Goal: Task Accomplishment & Management: Complete application form

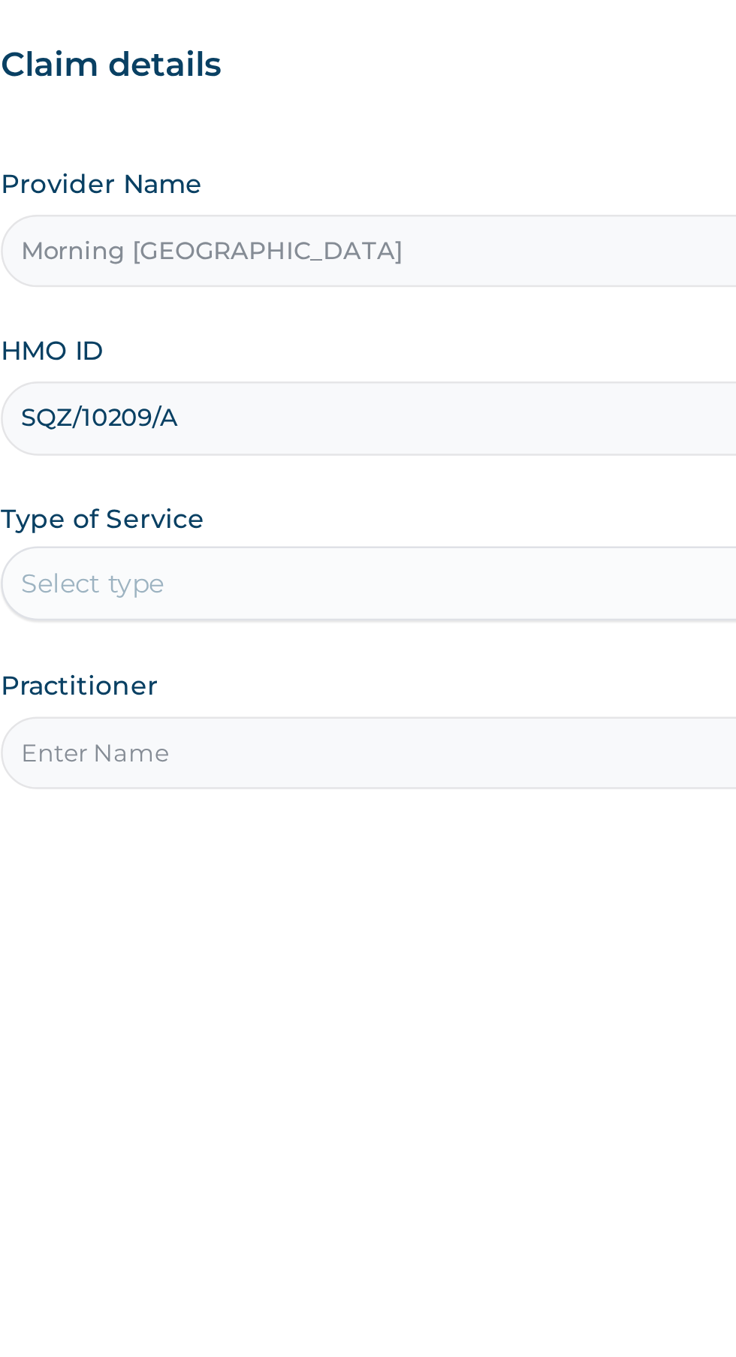
type input "SQZ/10209/A"
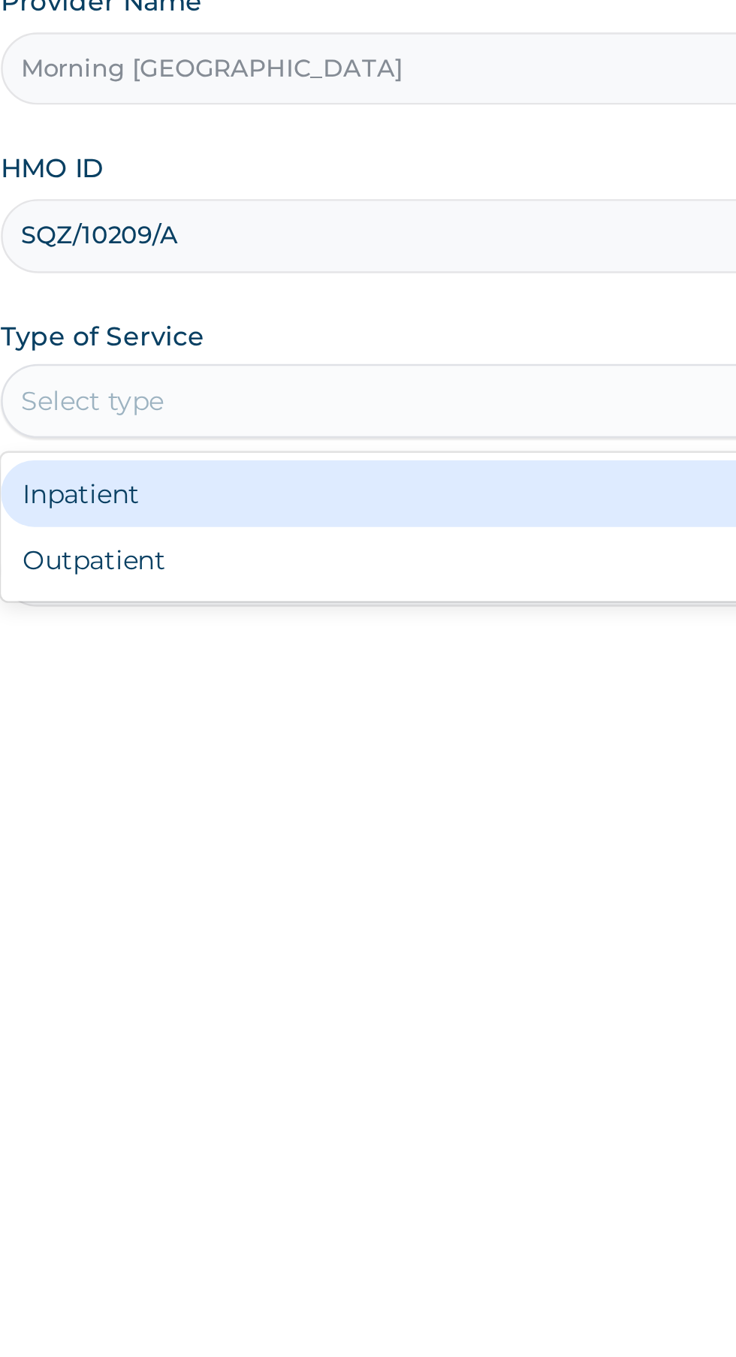
click at [292, 472] on div "Outpatient" at bounding box center [407, 467] width 364 height 27
type input "1"
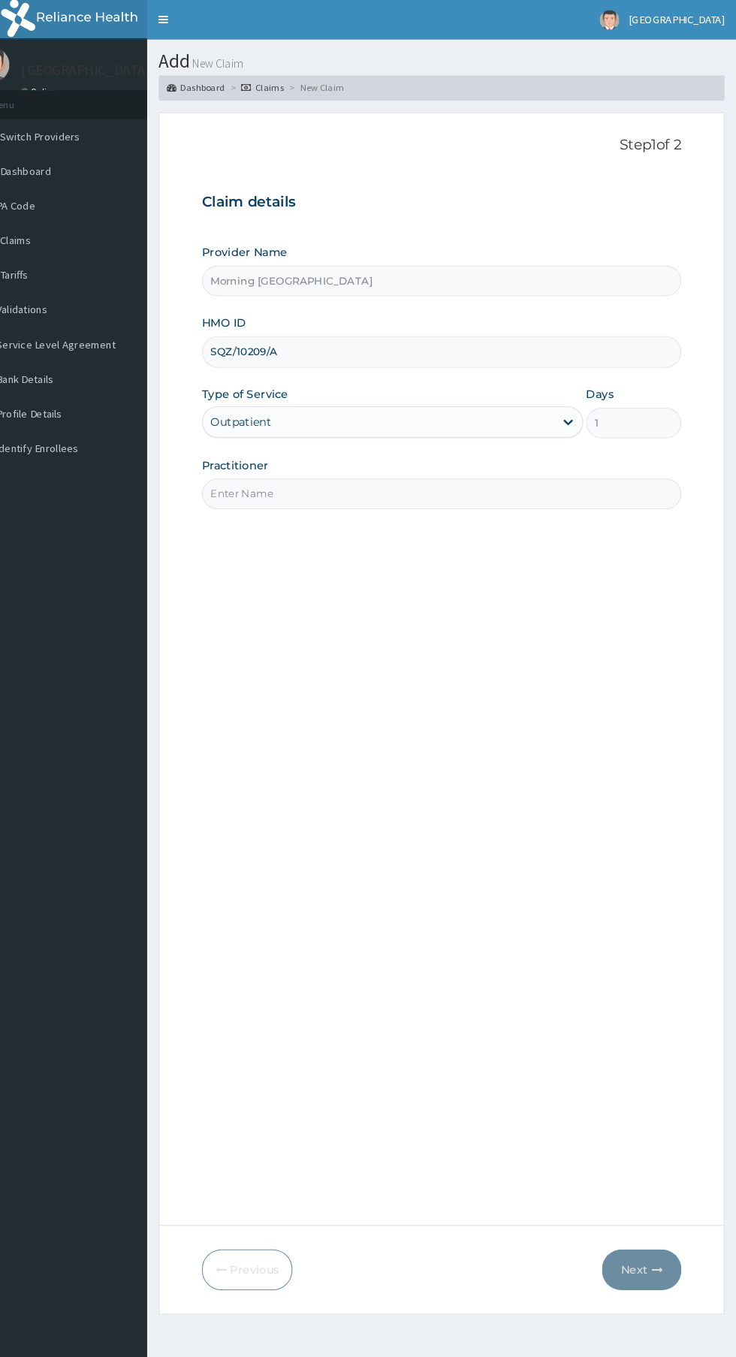
click at [659, 1148] on div "Step 1 of 2 Claim details Provider Name Morning Star Medical Centre HMO ID SQZ/…" at bounding box center [454, 640] width 458 height 1018
click at [371, 472] on input "Practitioner" at bounding box center [454, 471] width 458 height 29
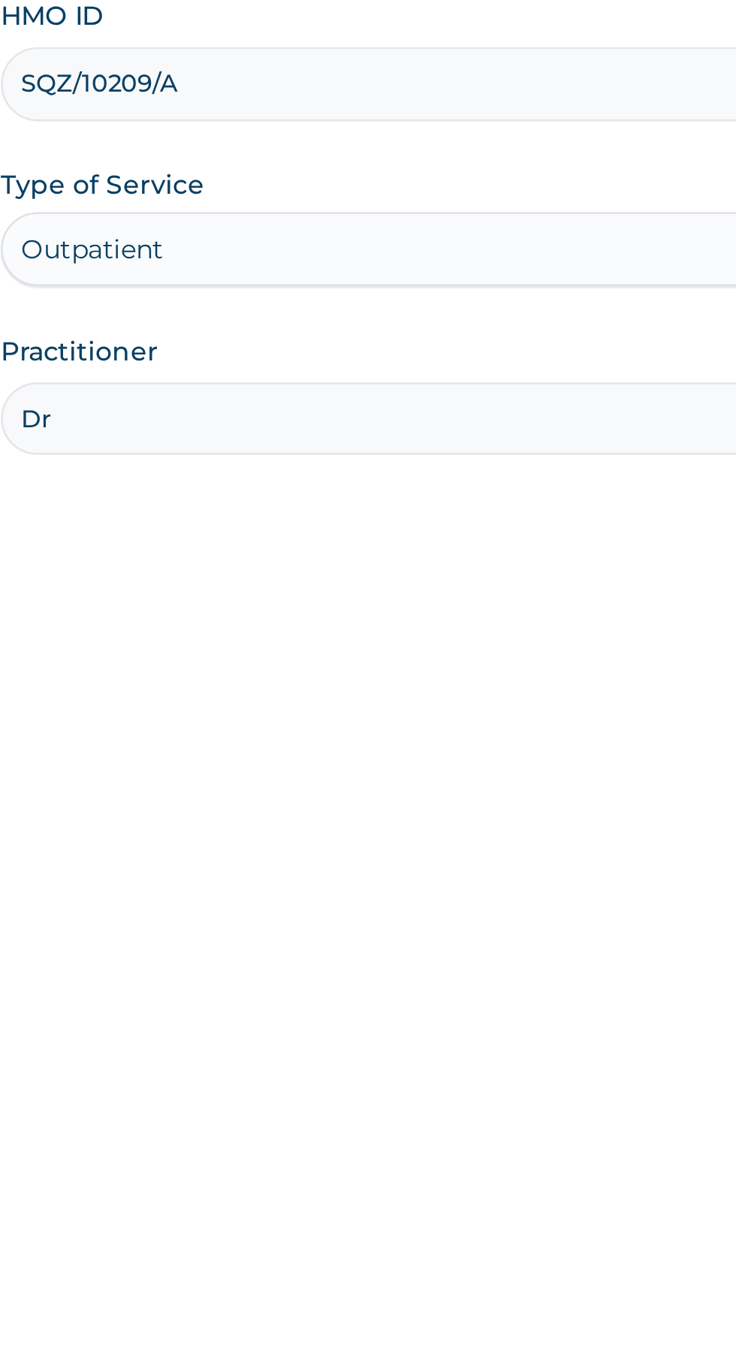
type input "[PERSON_NAME]"
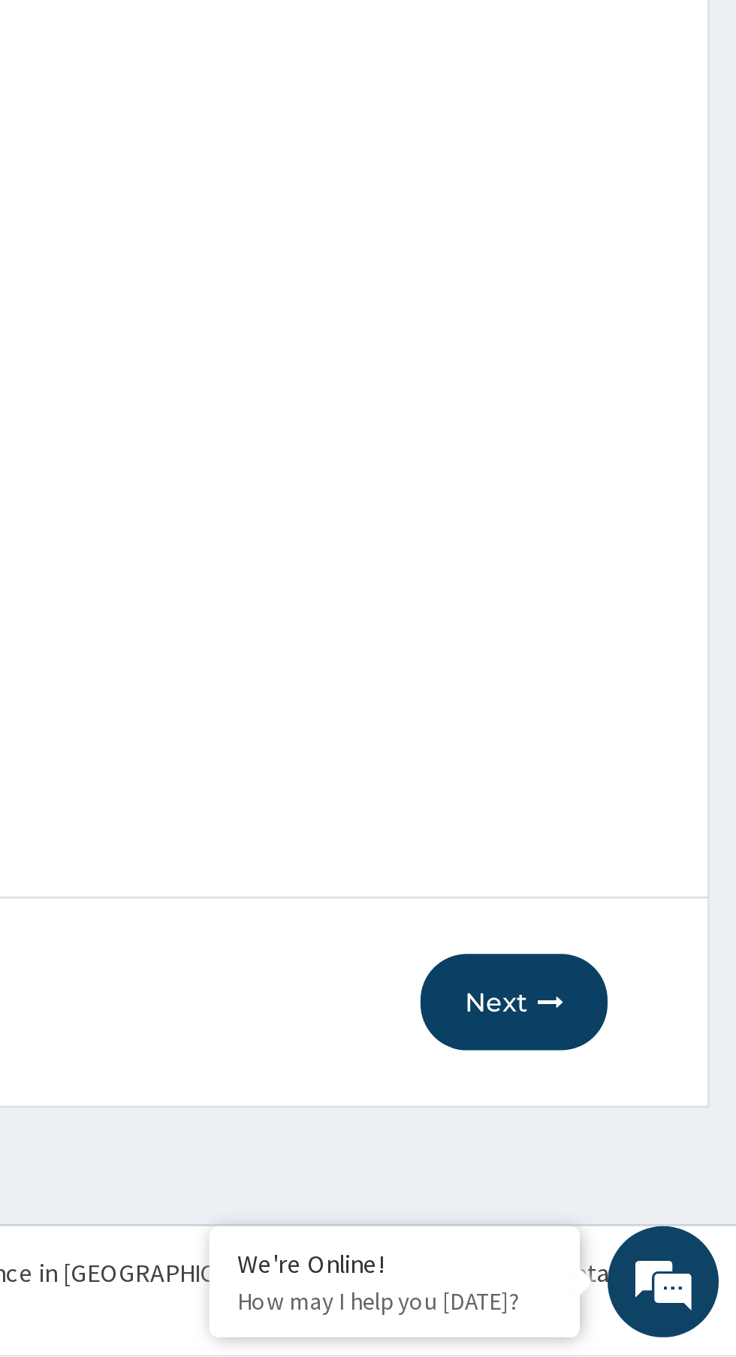
click at [653, 1218] on button "Next" at bounding box center [646, 1213] width 76 height 39
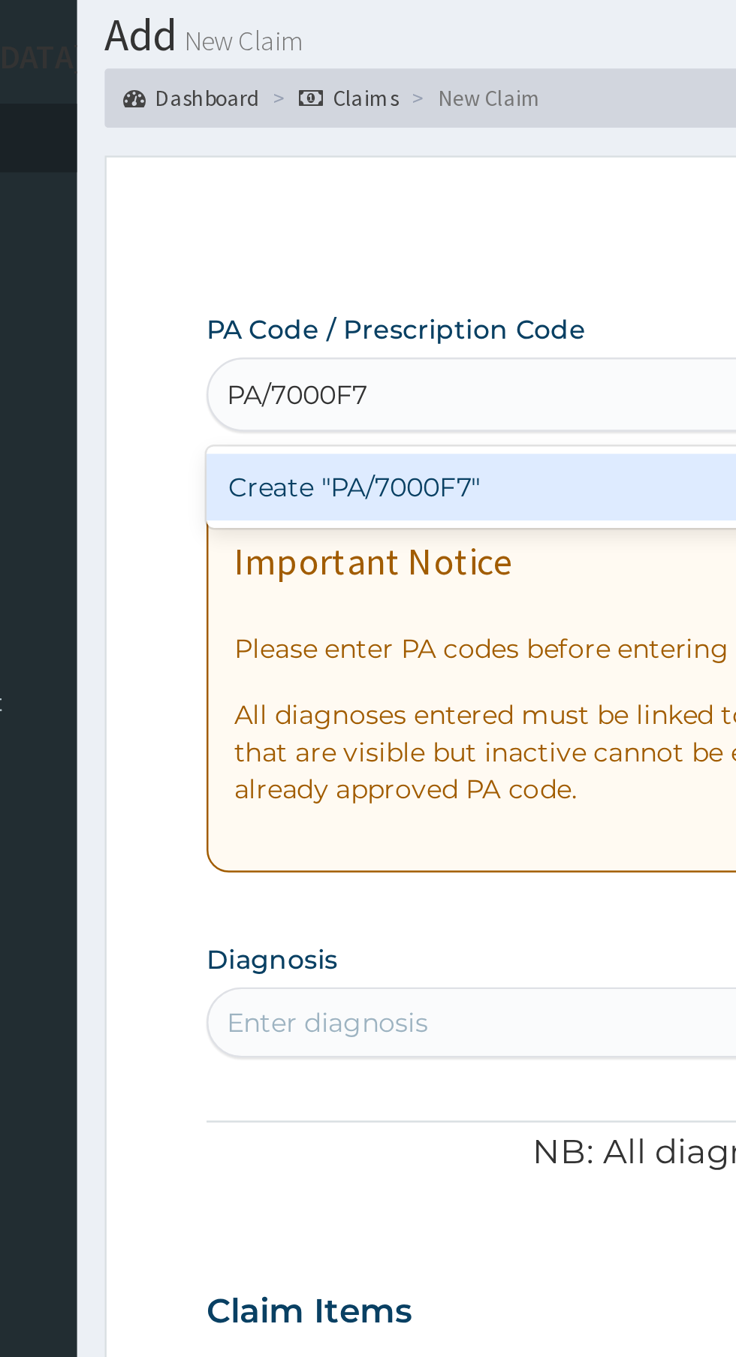
click at [359, 246] on div "Create "PA/7000F7"" at bounding box center [377, 241] width 304 height 27
type input "PA/7000F7"
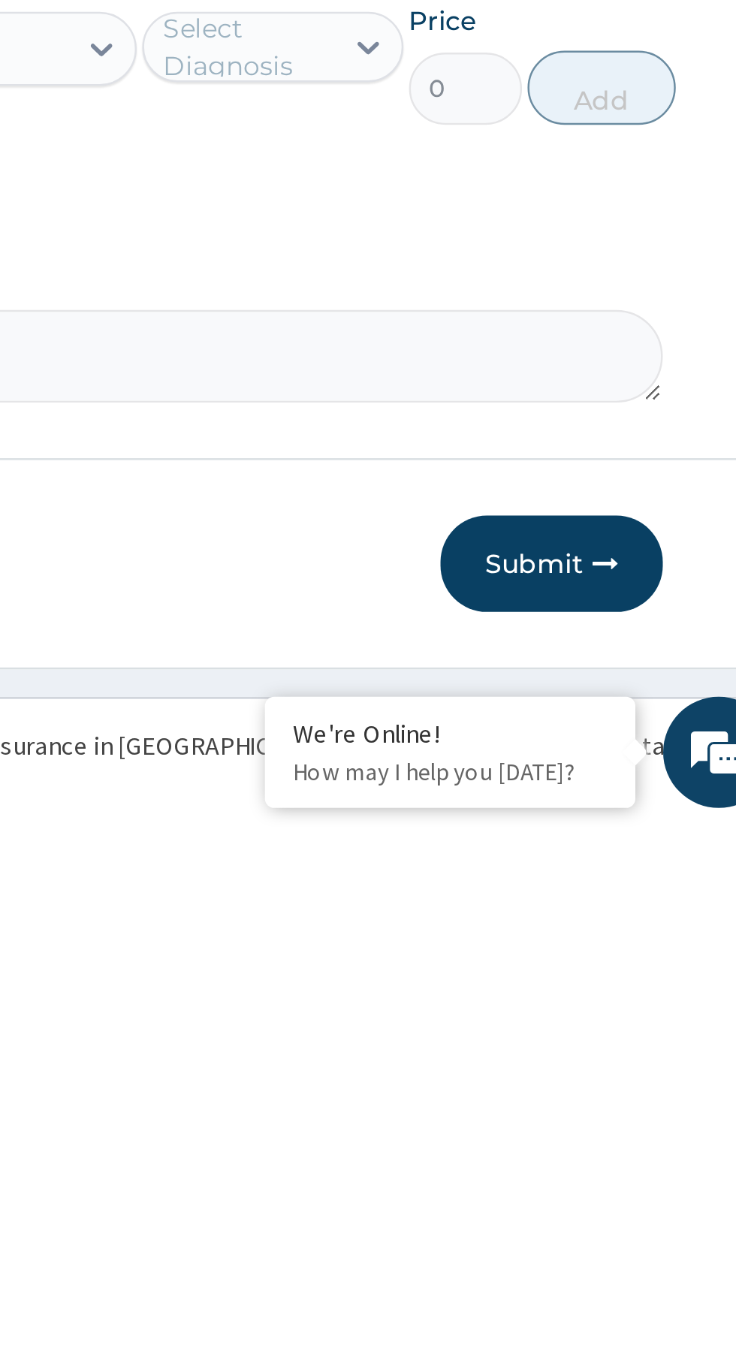
scroll to position [47, 0]
click at [645, 1256] on button "Submit" at bounding box center [638, 1249] width 90 height 39
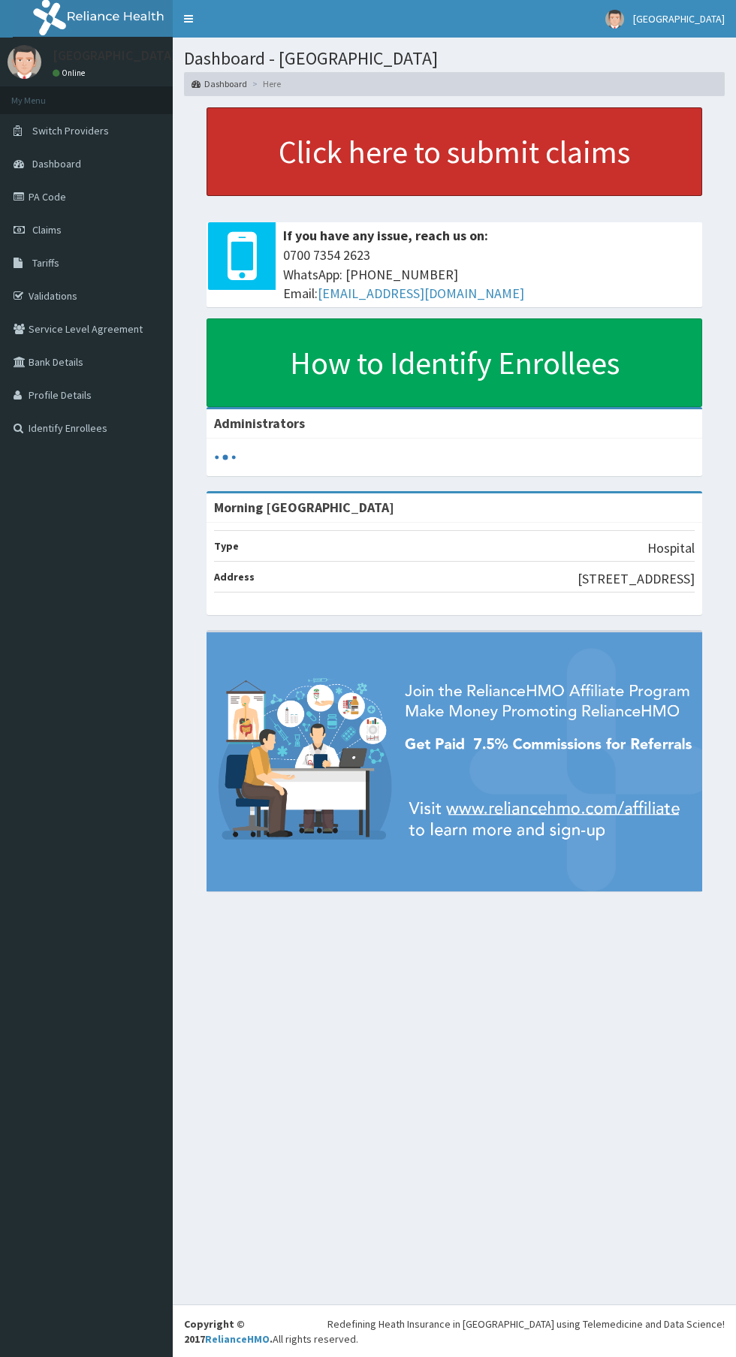
click at [508, 173] on link "Click here to submit claims" at bounding box center [455, 151] width 496 height 89
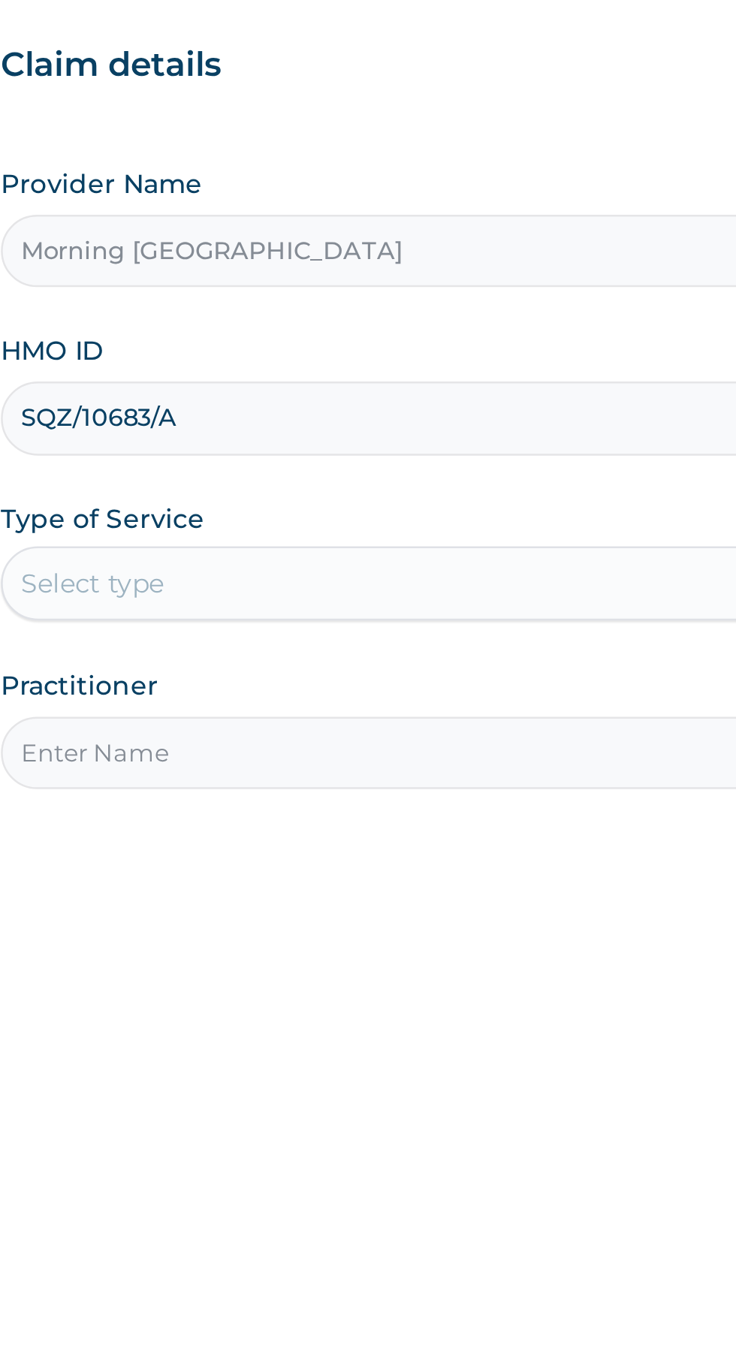
type input "SQZ/10683/A"
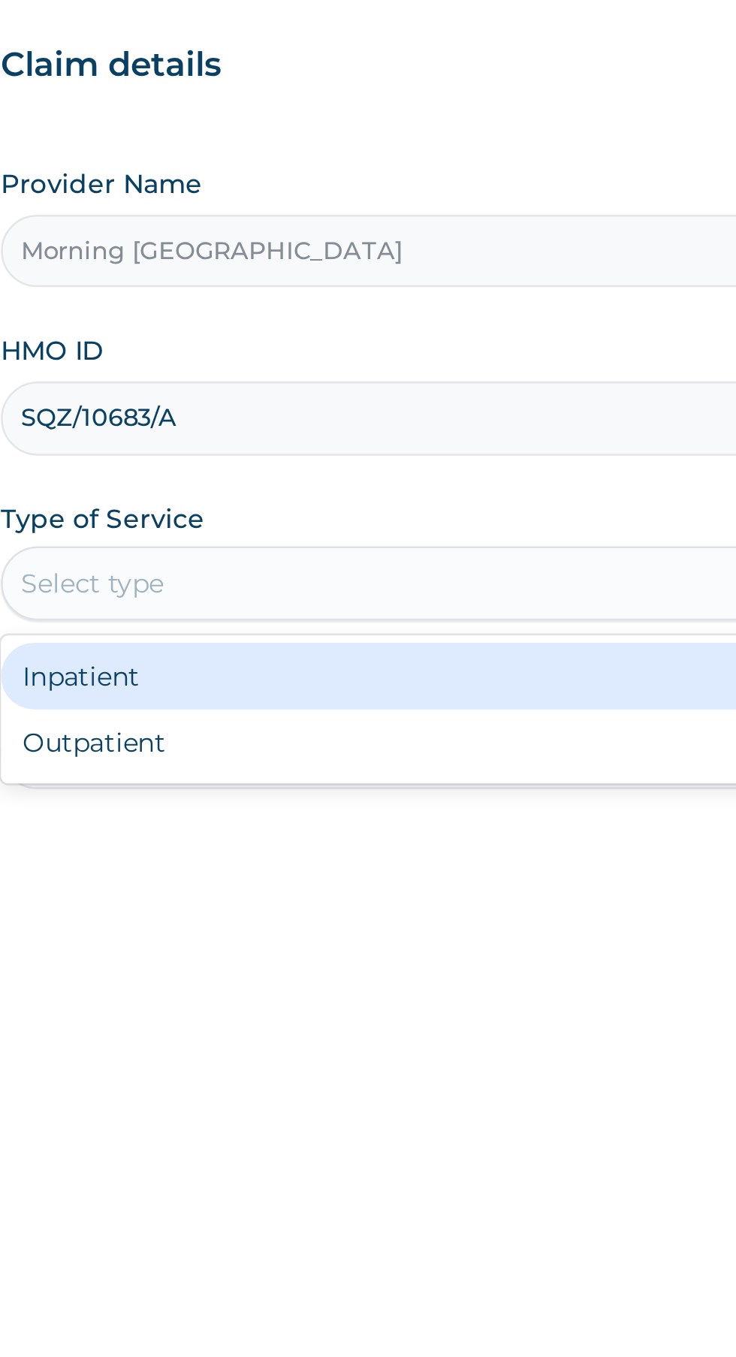
click at [304, 469] on div "Outpatient" at bounding box center [407, 467] width 364 height 27
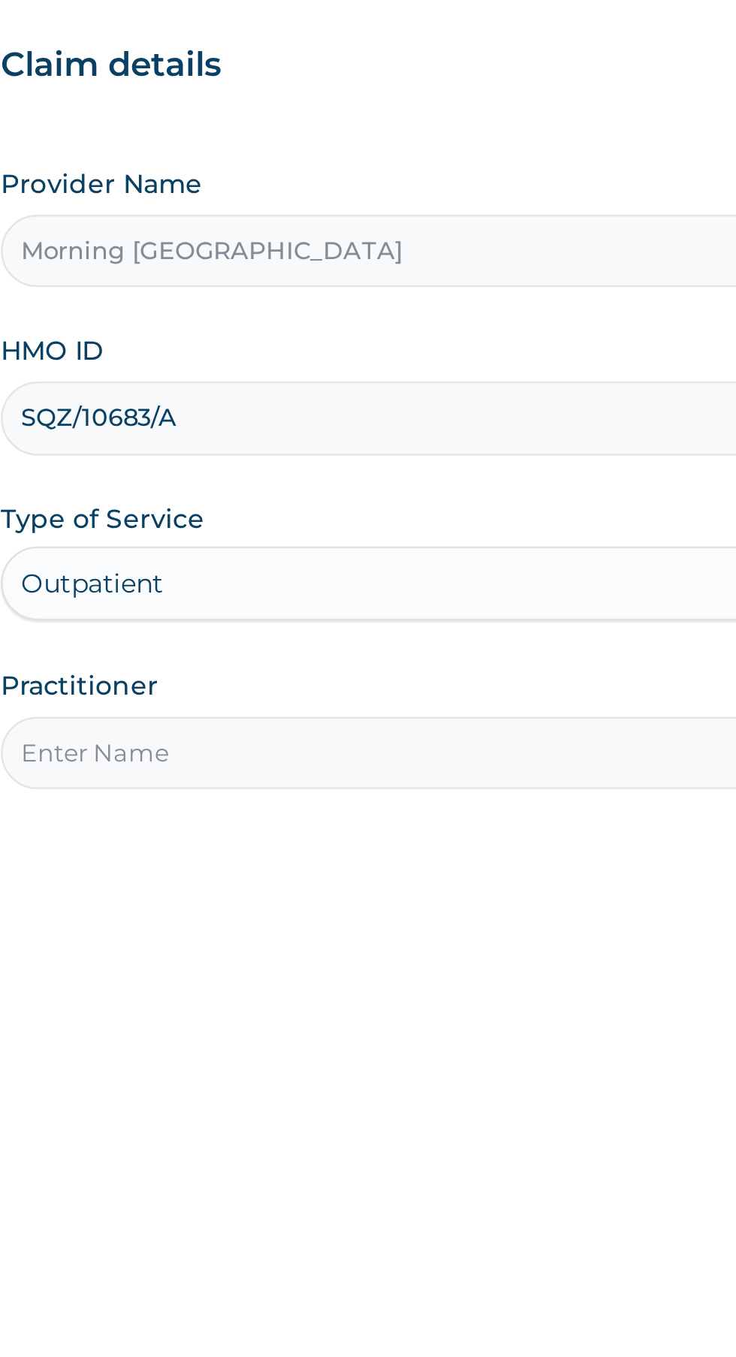
click at [372, 476] on input "Practitioner" at bounding box center [454, 471] width 458 height 29
type input "1"
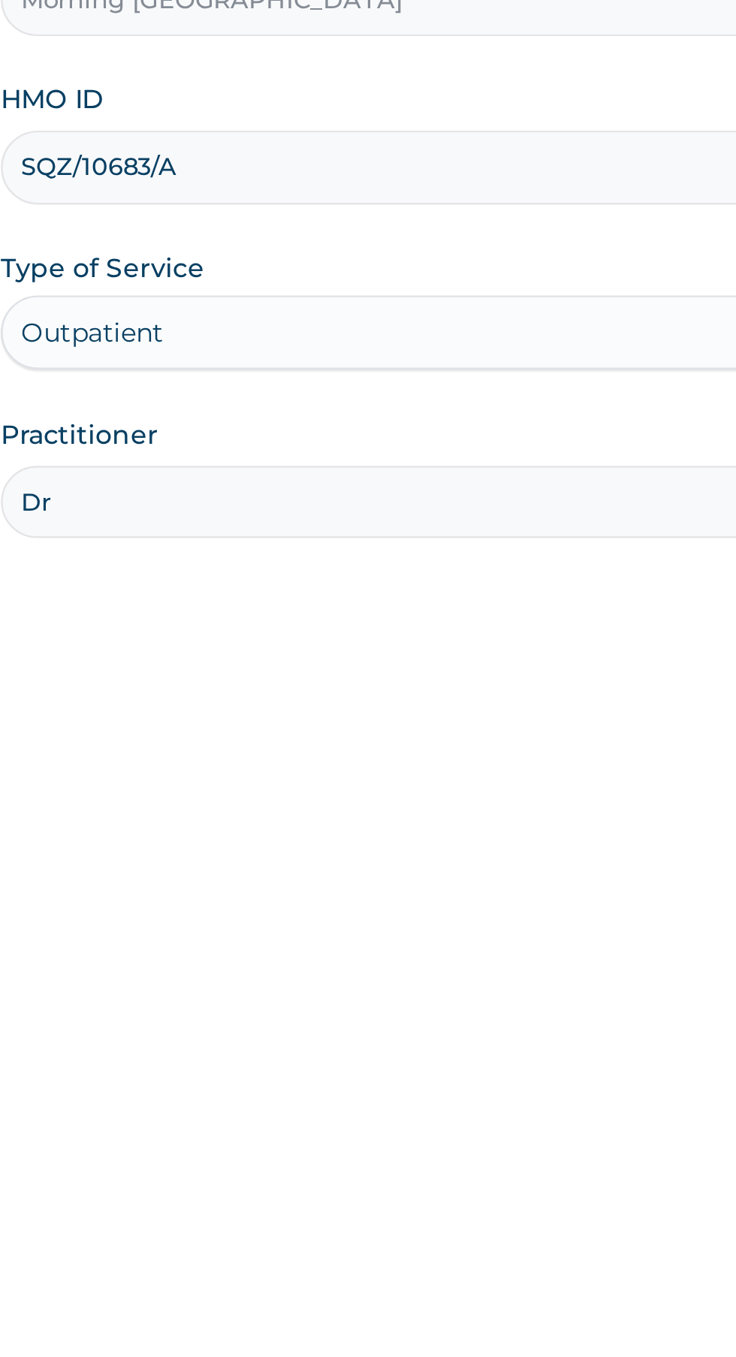
type input "[PERSON_NAME]"
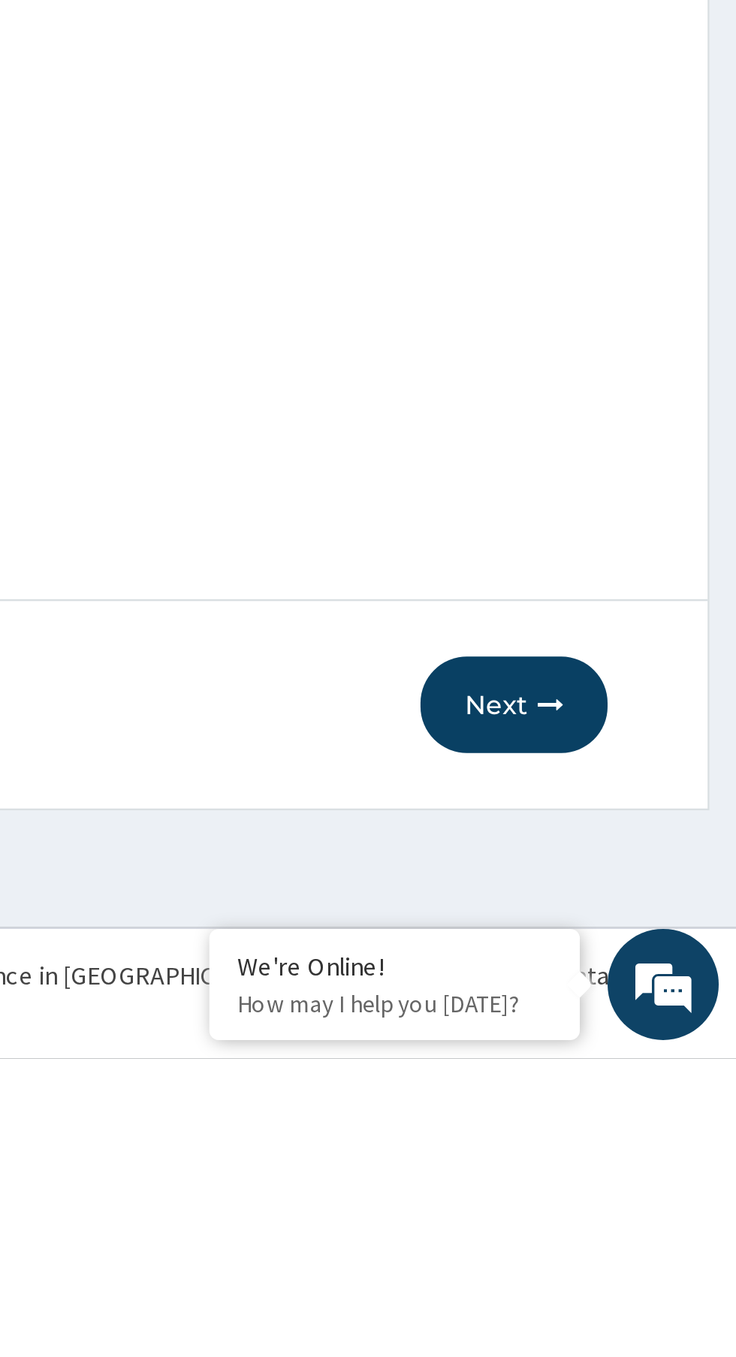
click at [660, 1208] on icon "button" at bounding box center [660, 1213] width 11 height 11
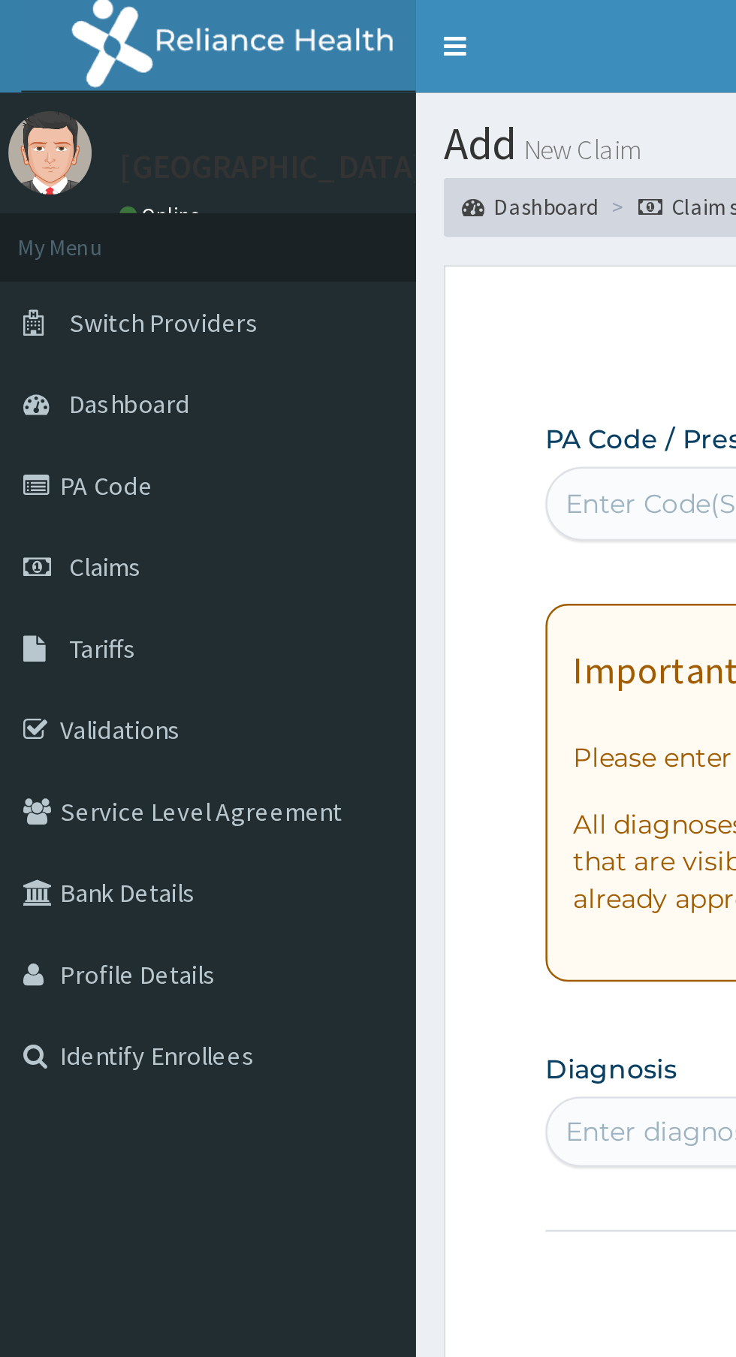
click at [66, 198] on link "PA Code" at bounding box center [86, 196] width 173 height 33
click at [88, 196] on link "PA Code" at bounding box center [86, 196] width 173 height 33
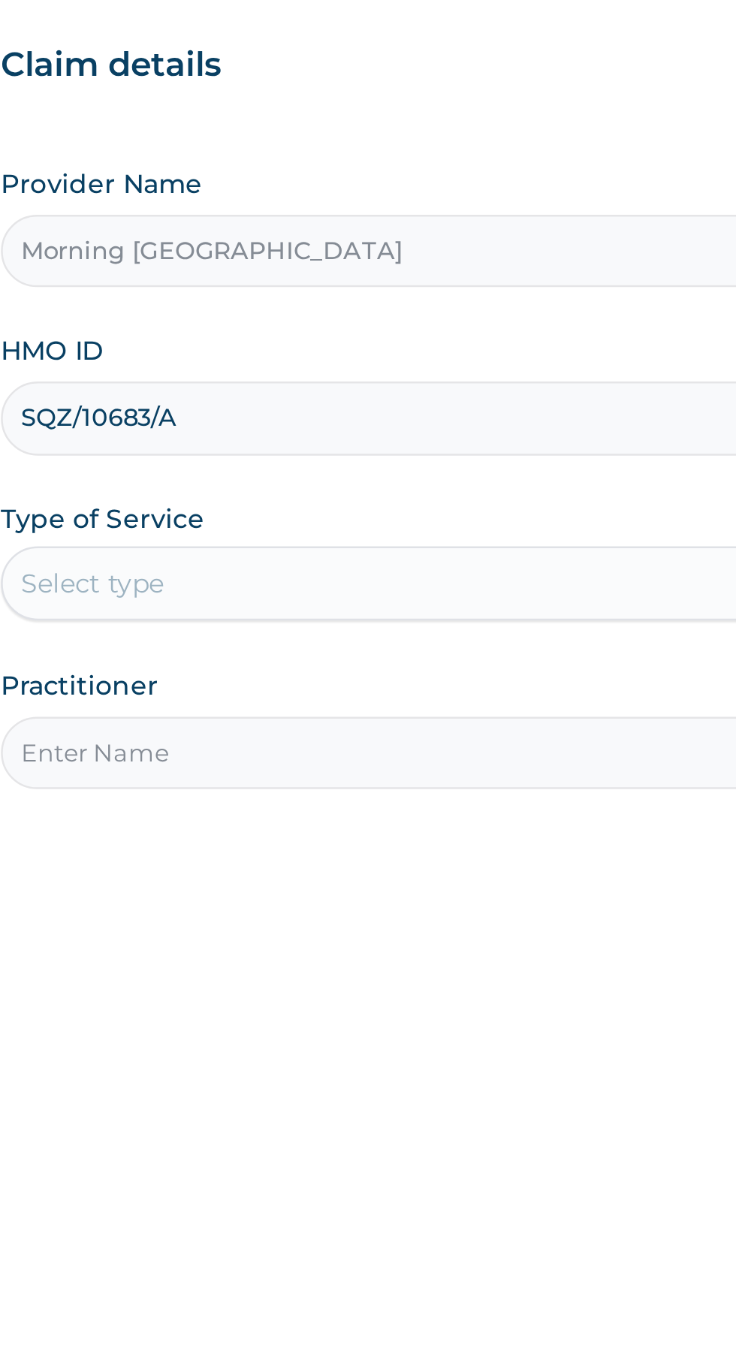
type input "SQZ/10683/A"
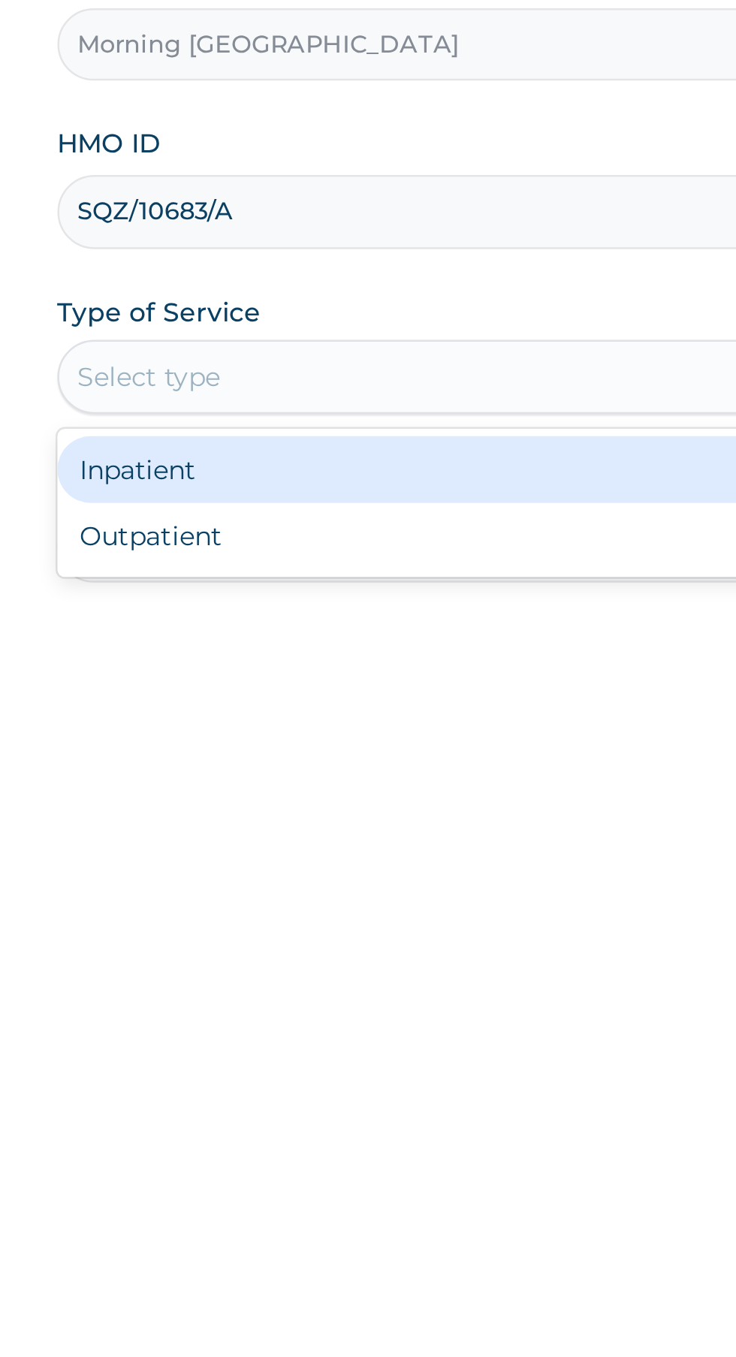
click at [282, 472] on div "Outpatient" at bounding box center [407, 467] width 364 height 27
type input "1"
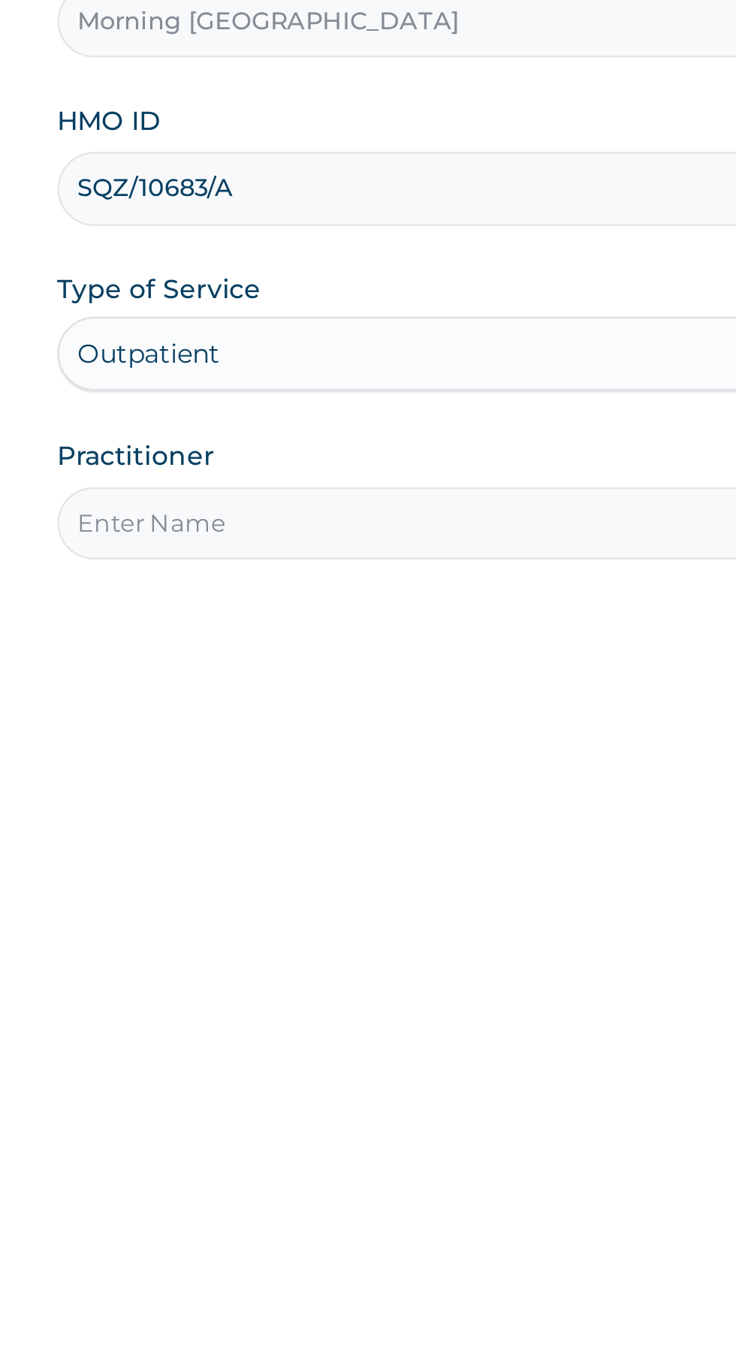
click at [316, 466] on input "Practitioner" at bounding box center [454, 471] width 458 height 29
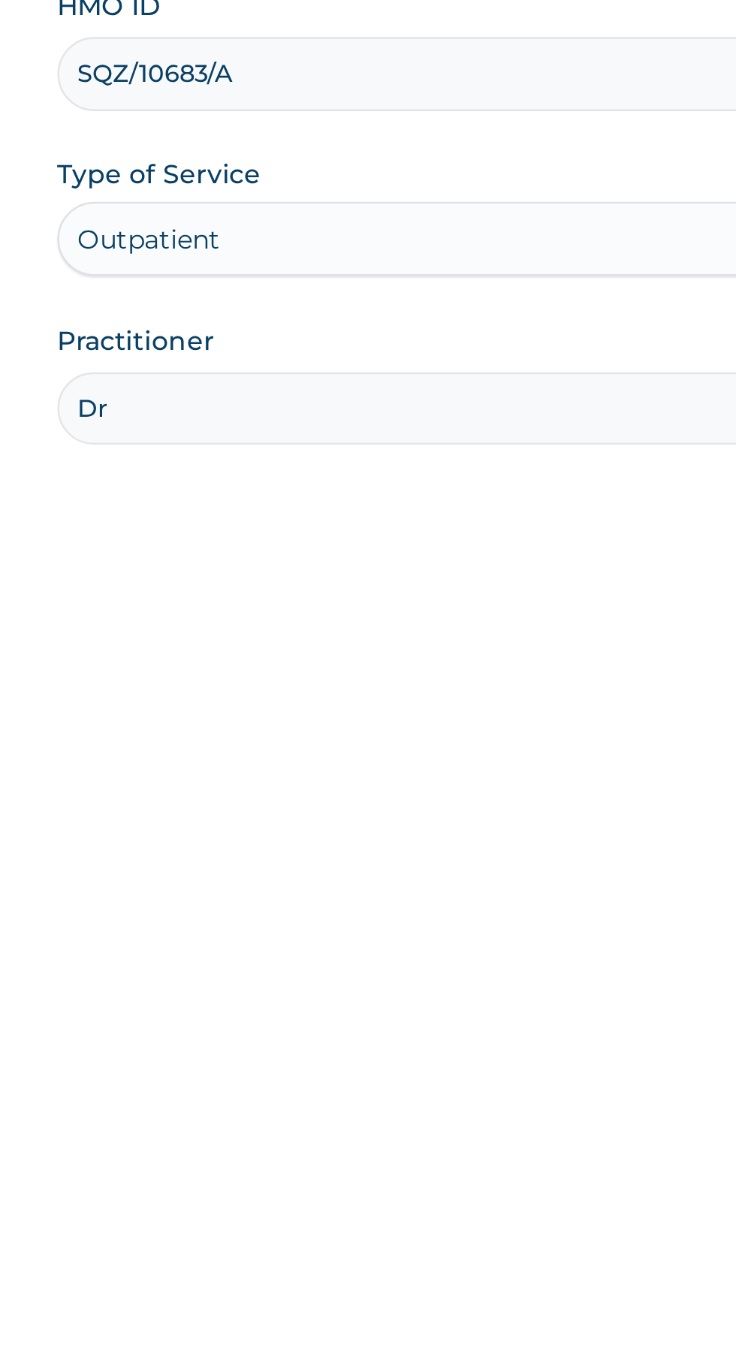
type input "[PERSON_NAME]"
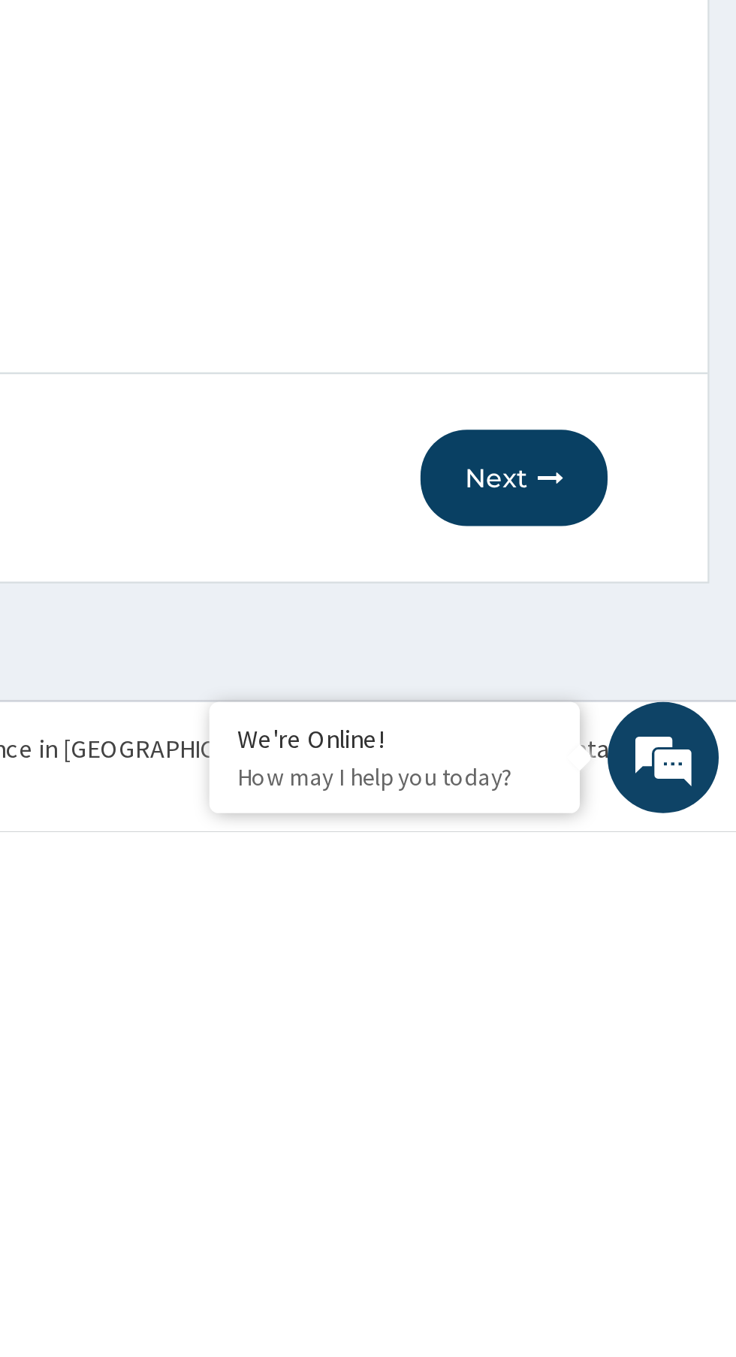
click at [648, 1210] on button "Next" at bounding box center [646, 1213] width 76 height 39
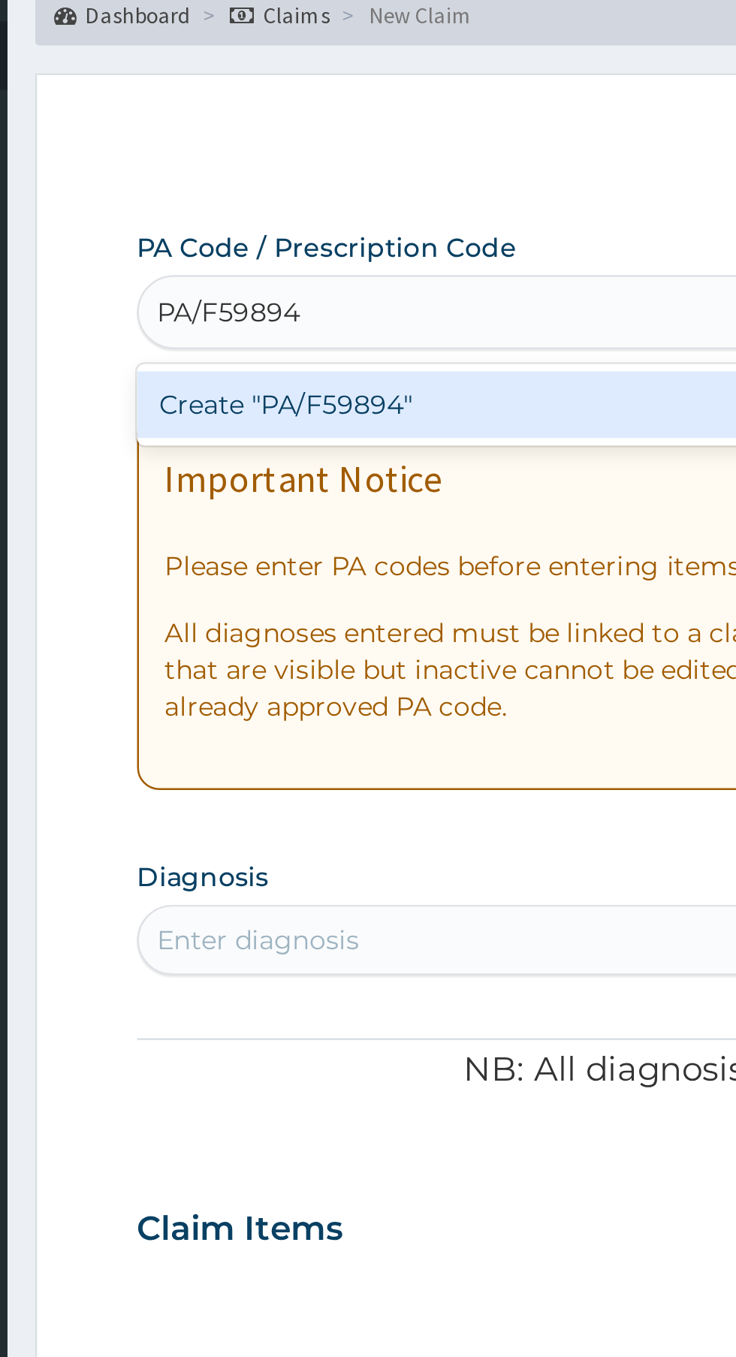
click at [369, 246] on div "Create "PA/F59894"" at bounding box center [377, 241] width 304 height 27
type input "PA/F59894"
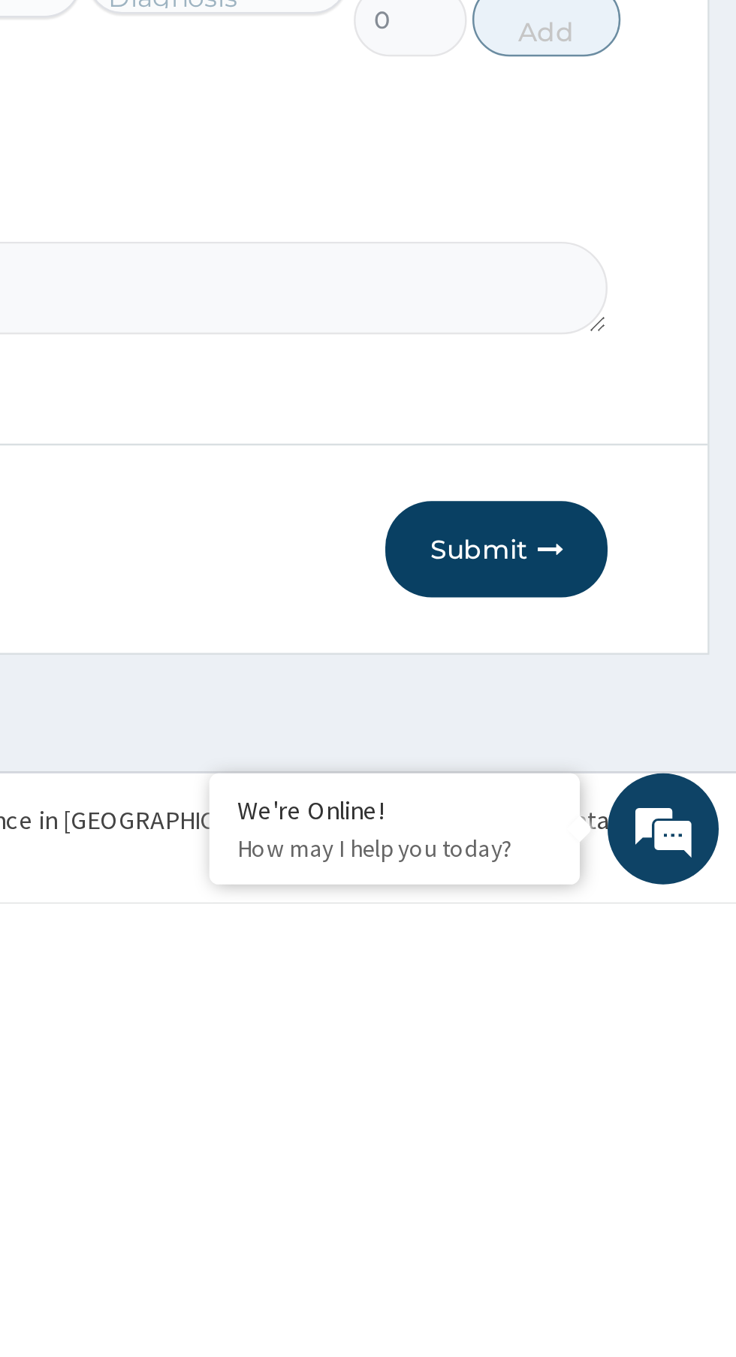
click at [647, 1217] on button "Submit" at bounding box center [638, 1213] width 90 height 39
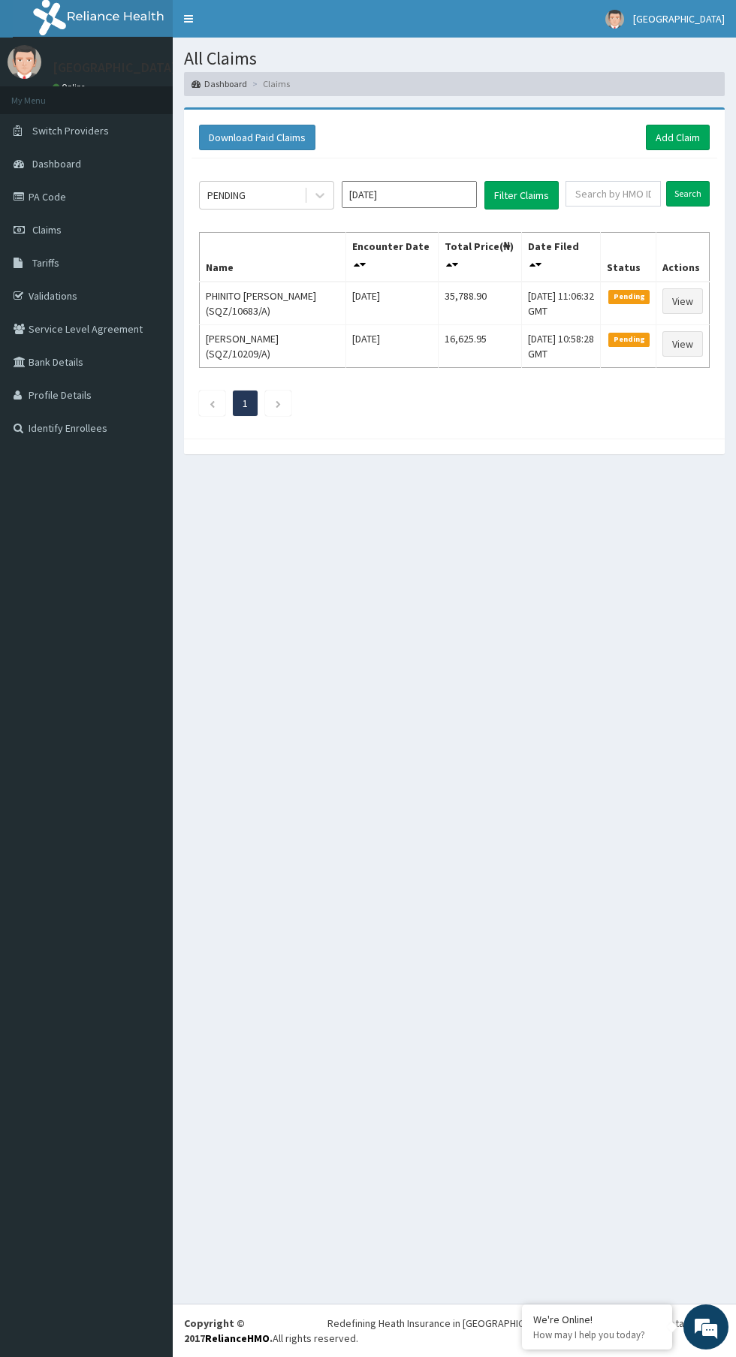
click at [71, 167] on span "Dashboard" at bounding box center [56, 164] width 49 height 14
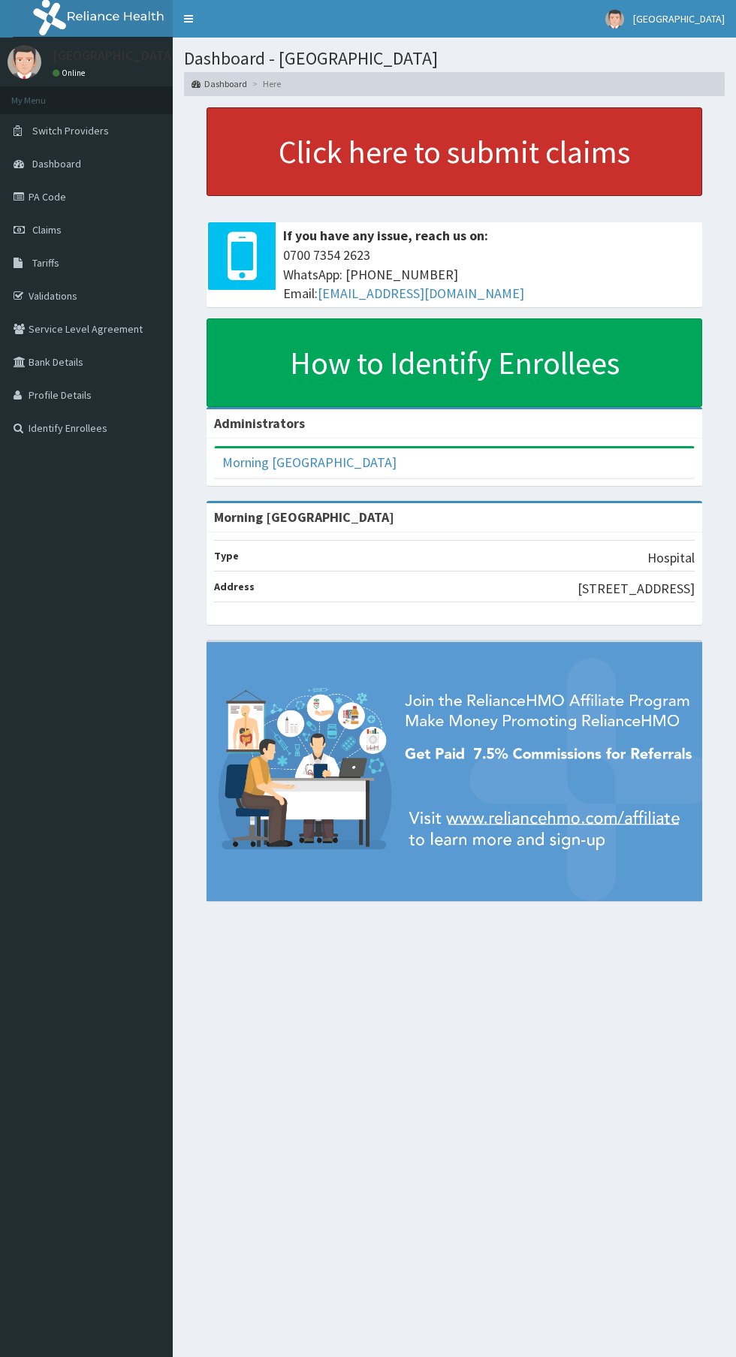
click at [493, 152] on link "Click here to submit claims" at bounding box center [455, 151] width 496 height 89
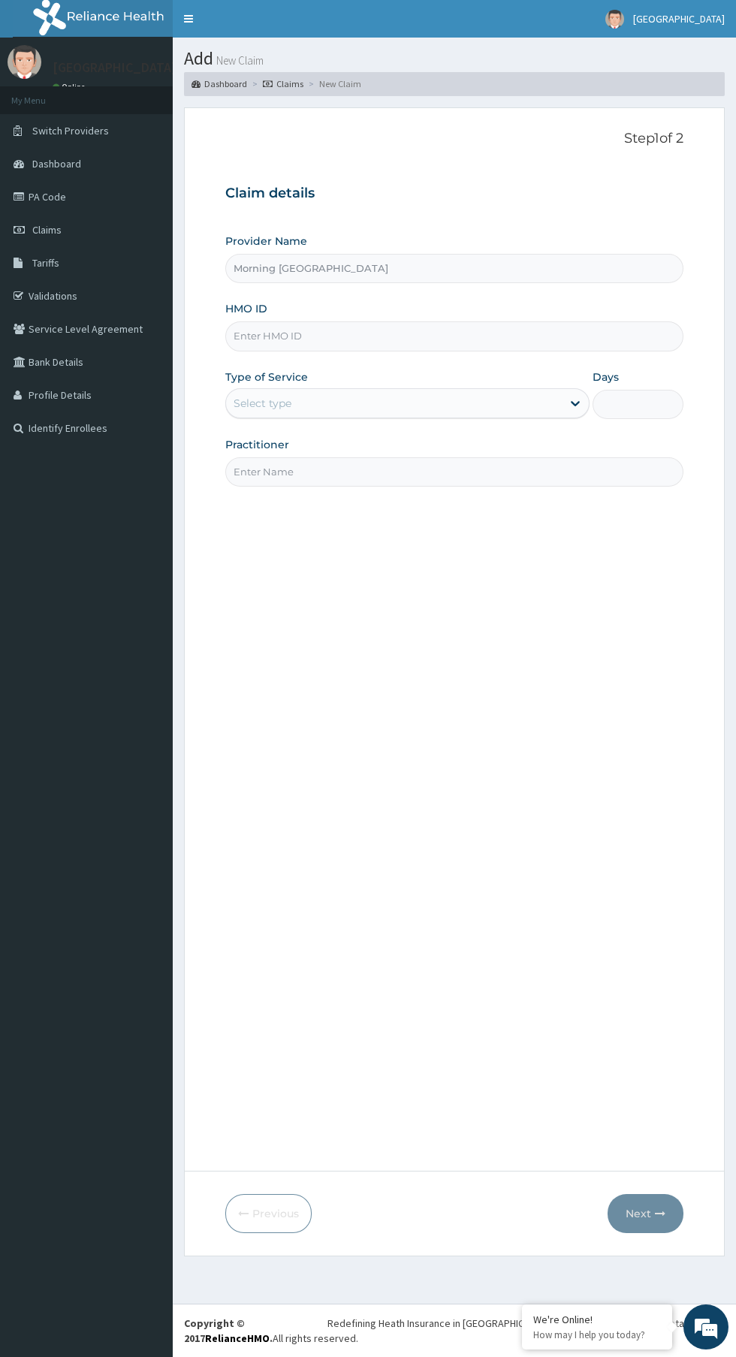
click at [345, 336] on input "HMO ID" at bounding box center [454, 335] width 458 height 29
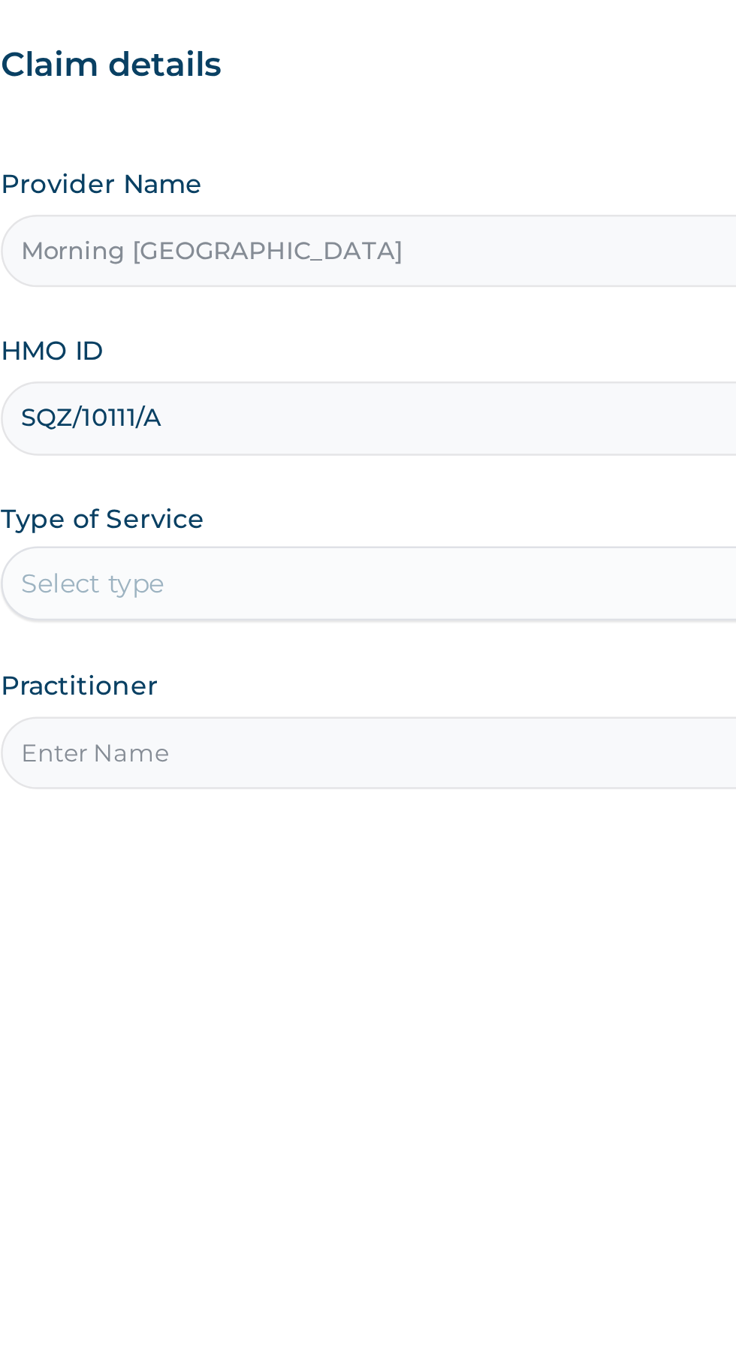
type input "SQZ/10111/A"
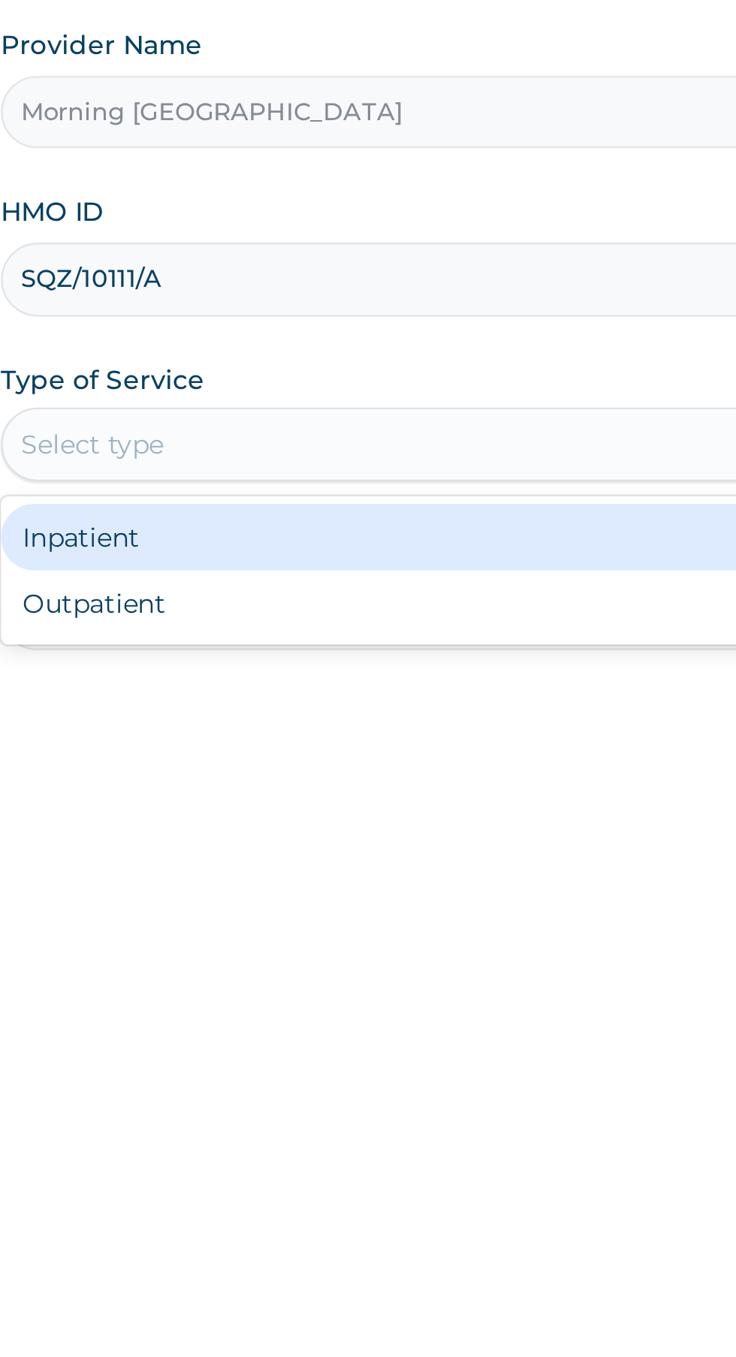
click at [294, 476] on div "Outpatient" at bounding box center [407, 467] width 364 height 27
type input "1"
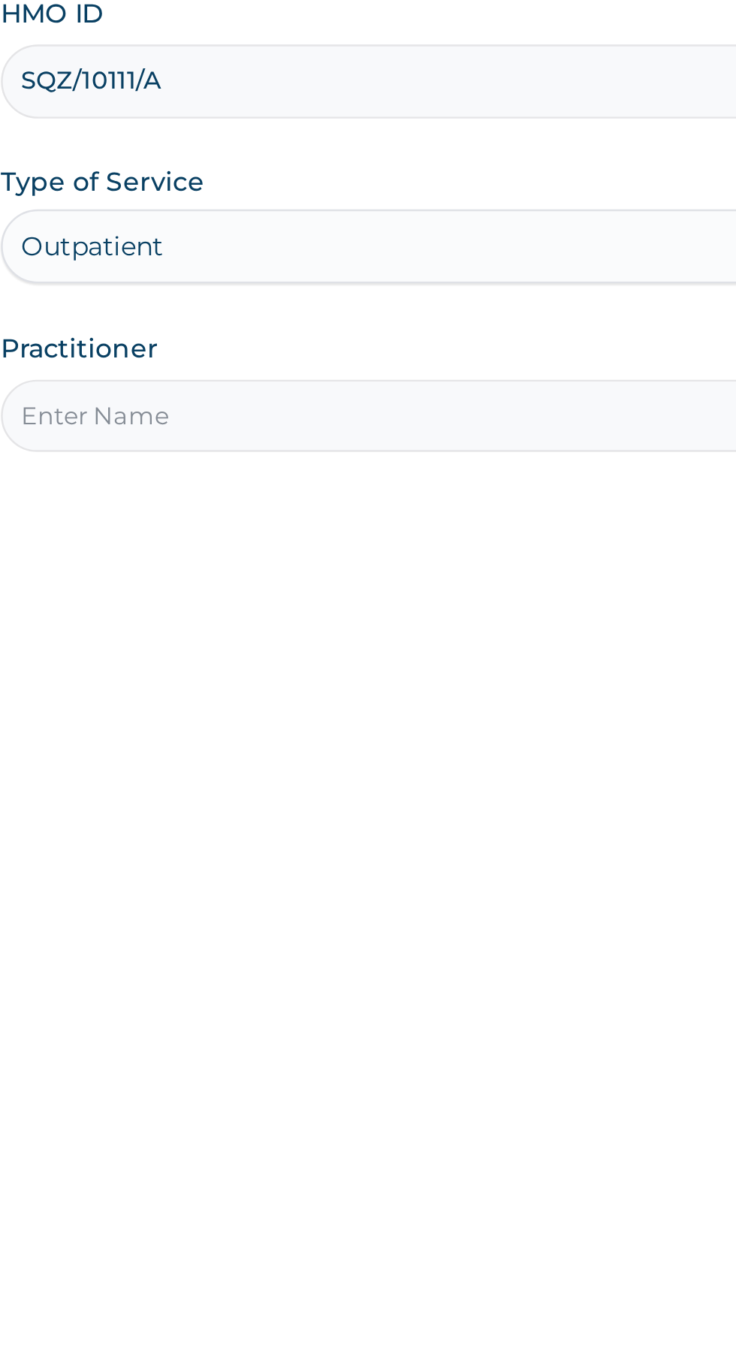
click at [325, 475] on input "Practitioner" at bounding box center [454, 471] width 458 height 29
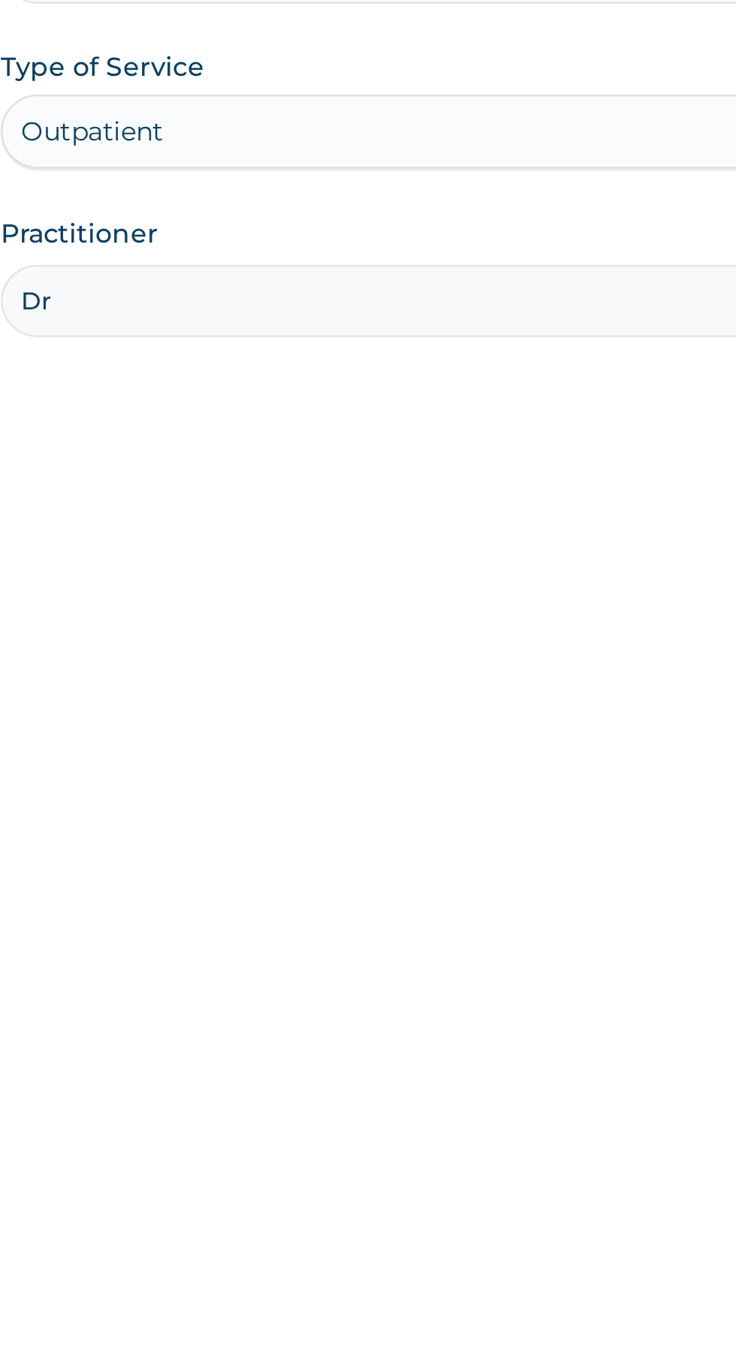
type input "[PERSON_NAME]"
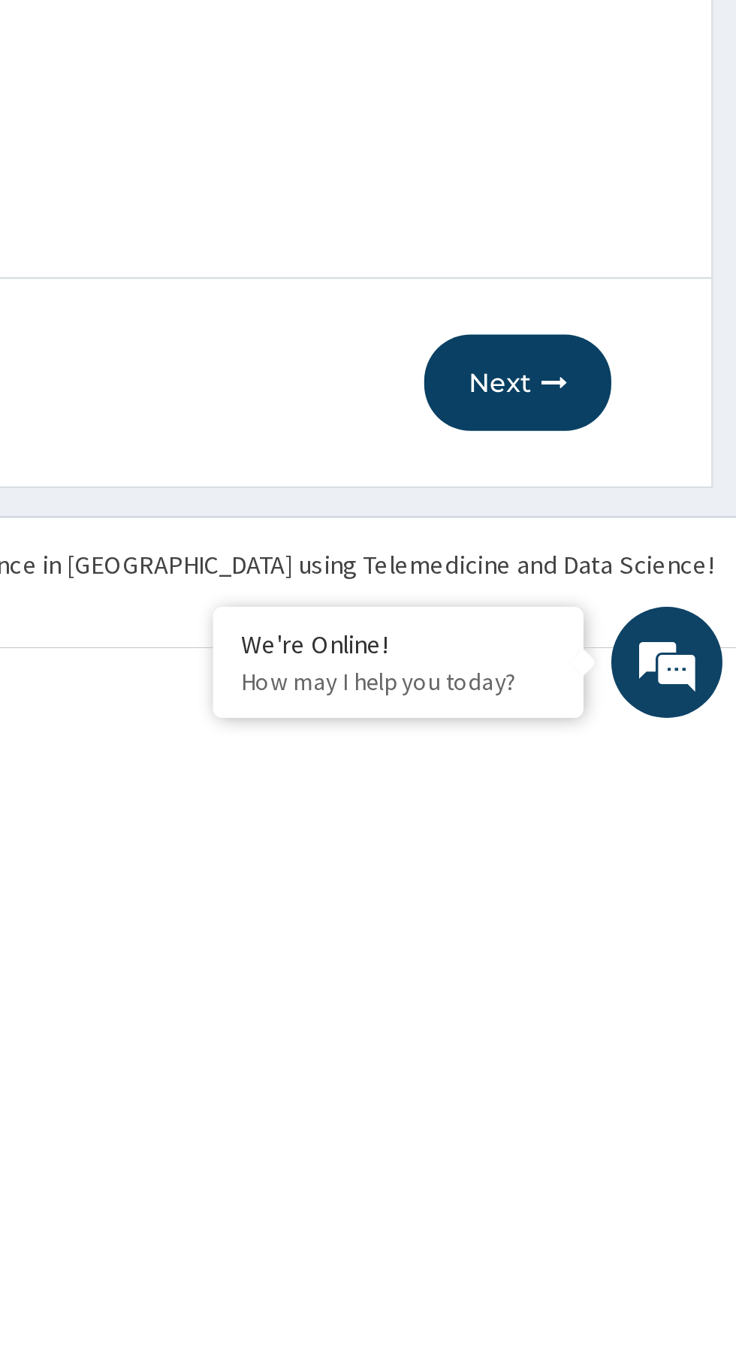
click at [650, 1194] on button "Next" at bounding box center [646, 1213] width 76 height 39
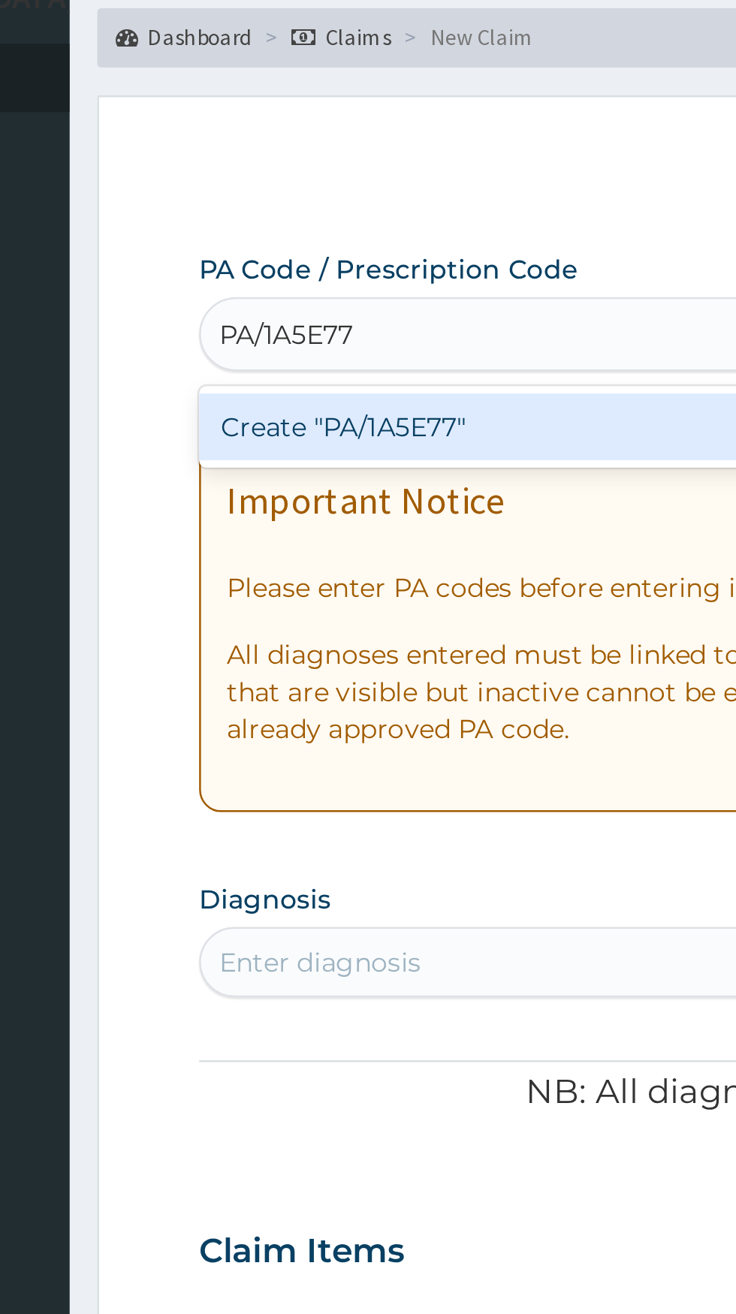
click at [360, 241] on div "Create "PA/1A5E77"" at bounding box center [377, 241] width 304 height 27
type input "PA/1A5E77"
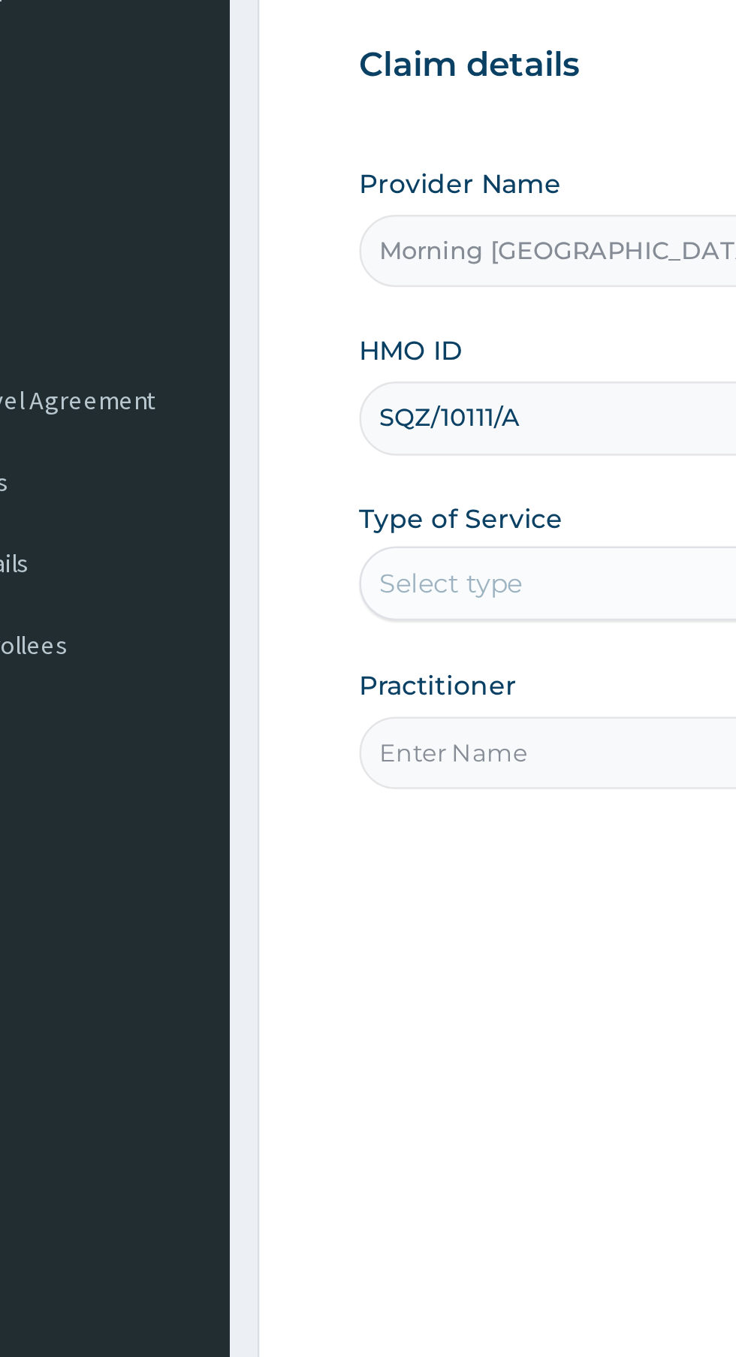
type input "SQZ/10111/A"
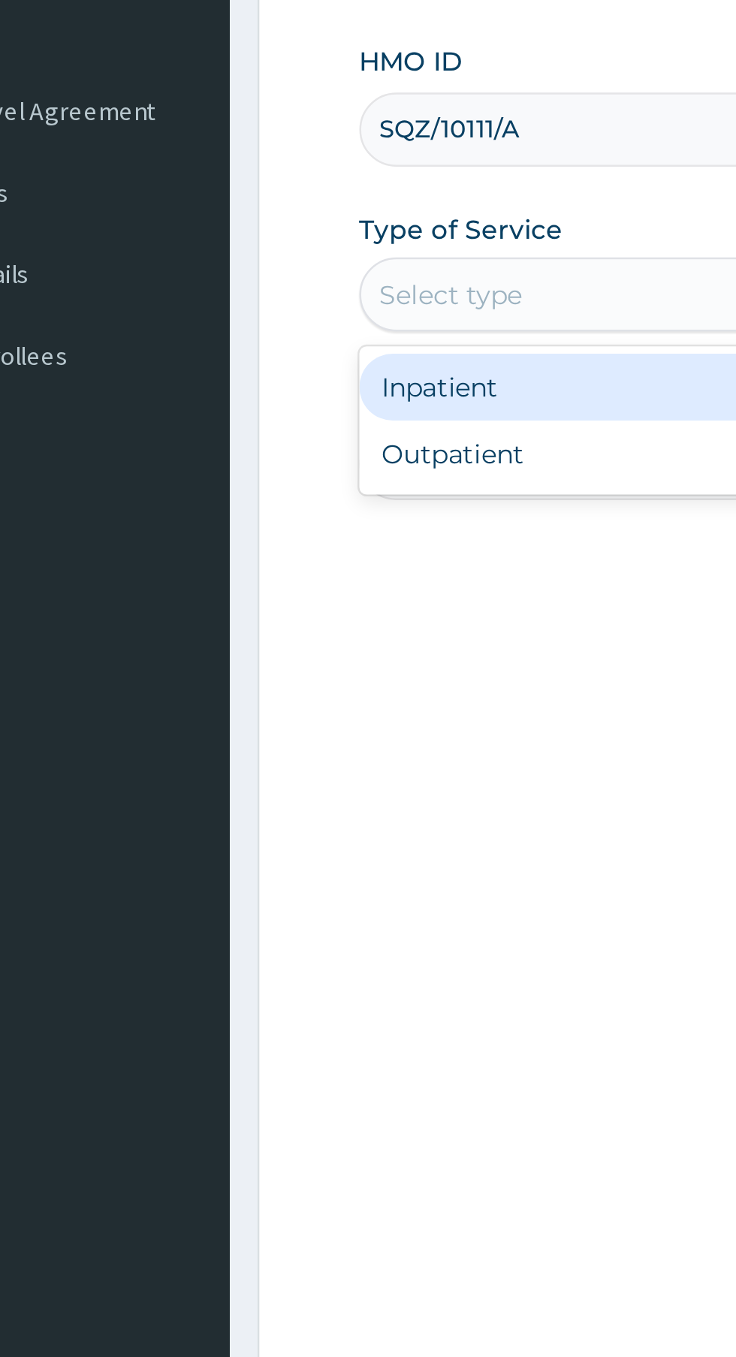
click at [285, 465] on div "Outpatient" at bounding box center [407, 467] width 364 height 27
type input "1"
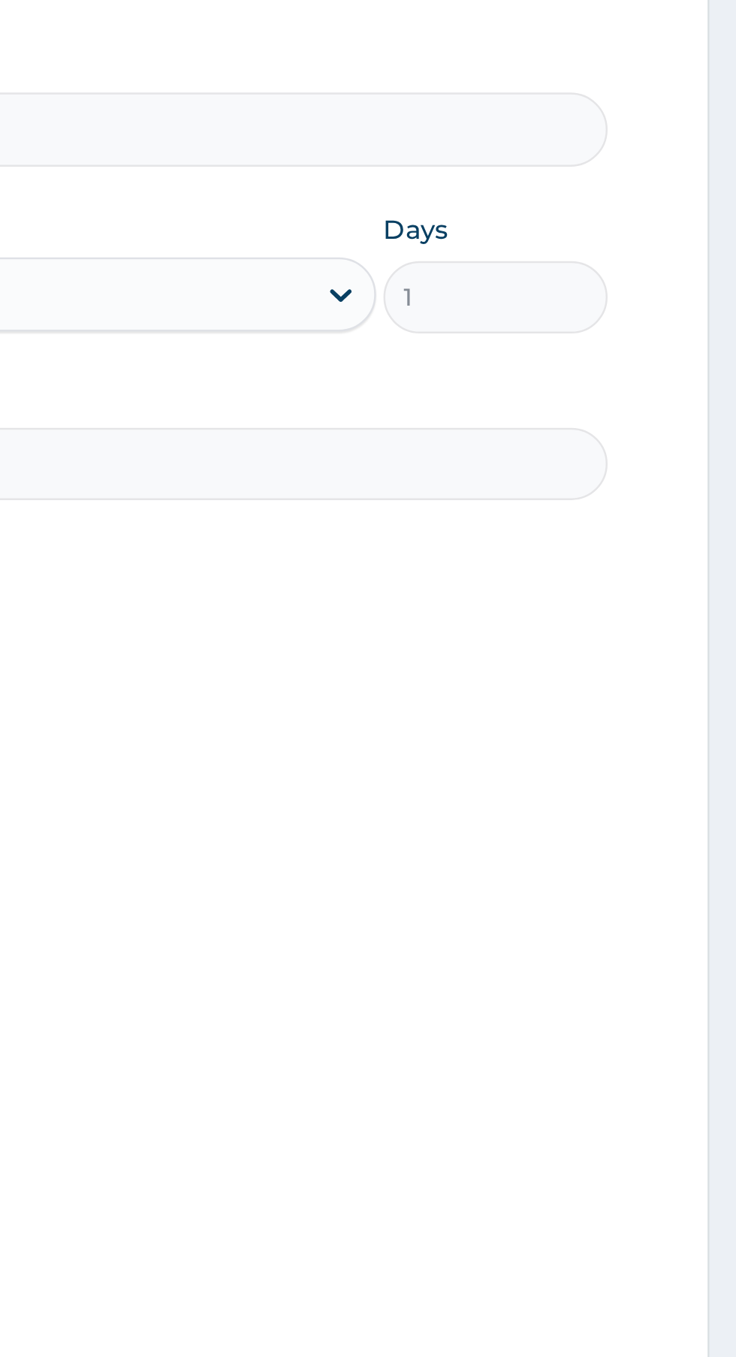
click at [575, 468] on input "Practitioner" at bounding box center [454, 471] width 458 height 29
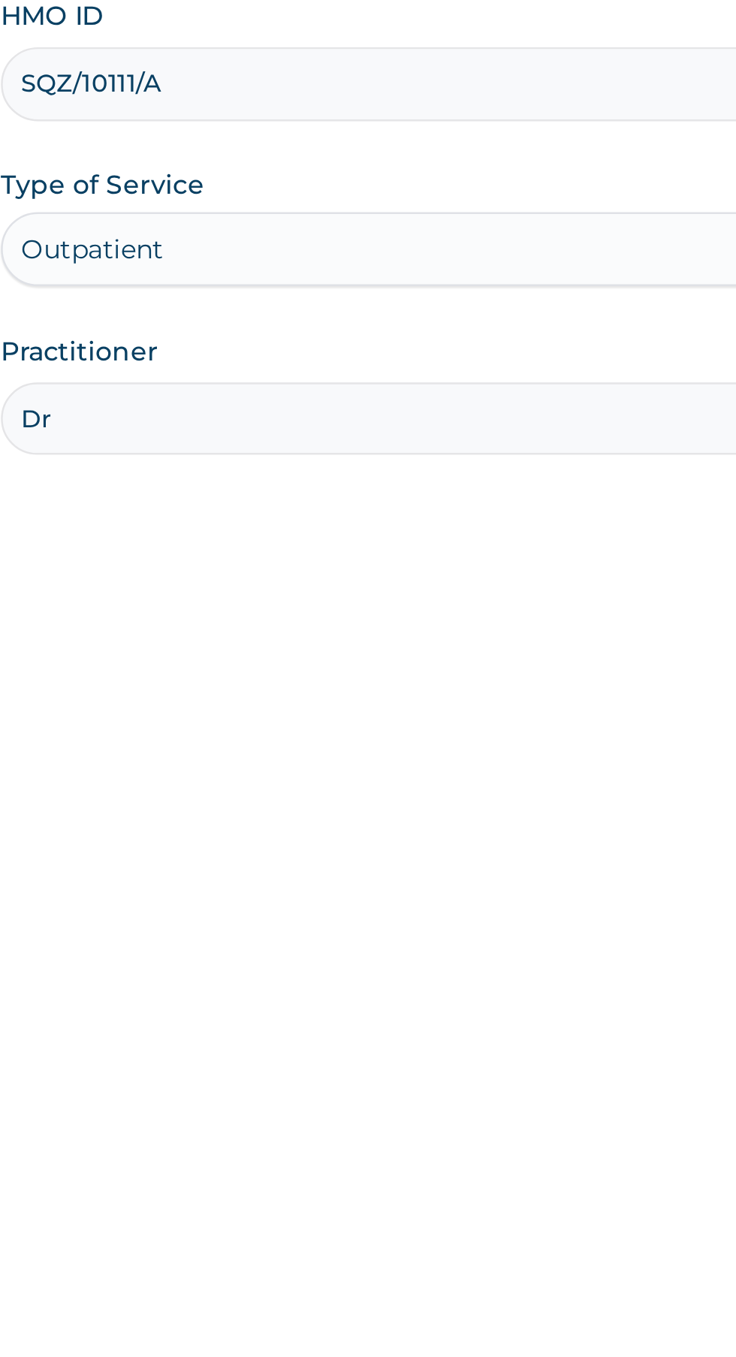
type input "Dr Afolabi"
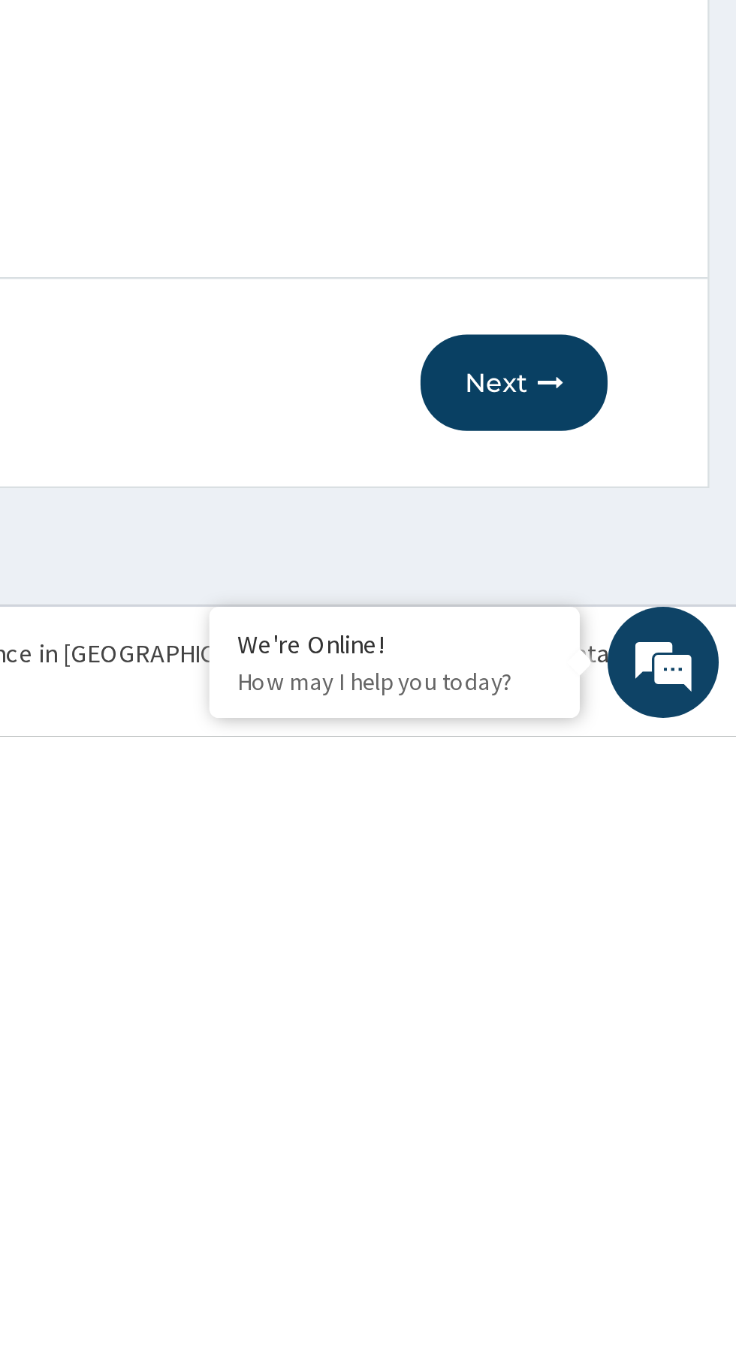
click at [653, 1211] on button "Next" at bounding box center [646, 1213] width 76 height 39
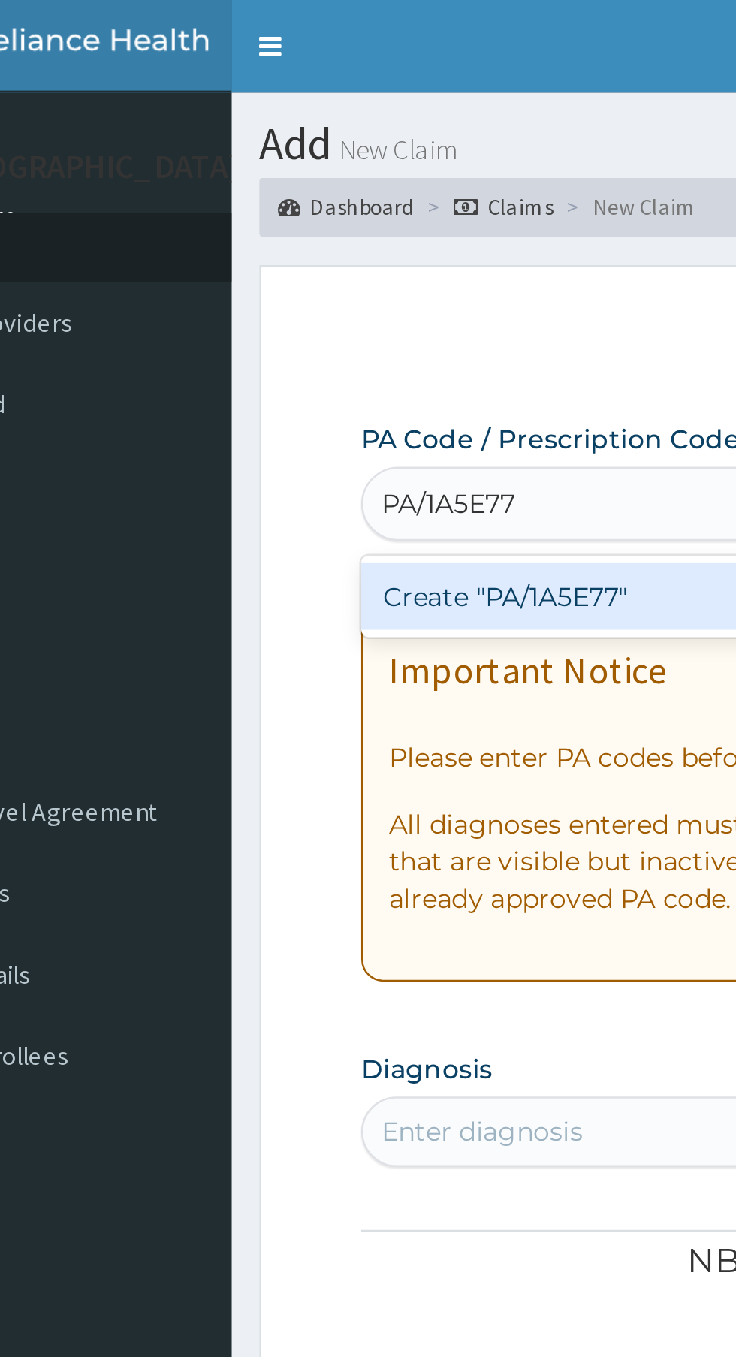
click at [363, 238] on div "Create "PA/1A5E77"" at bounding box center [377, 241] width 304 height 27
type input "PA/1A5E77"
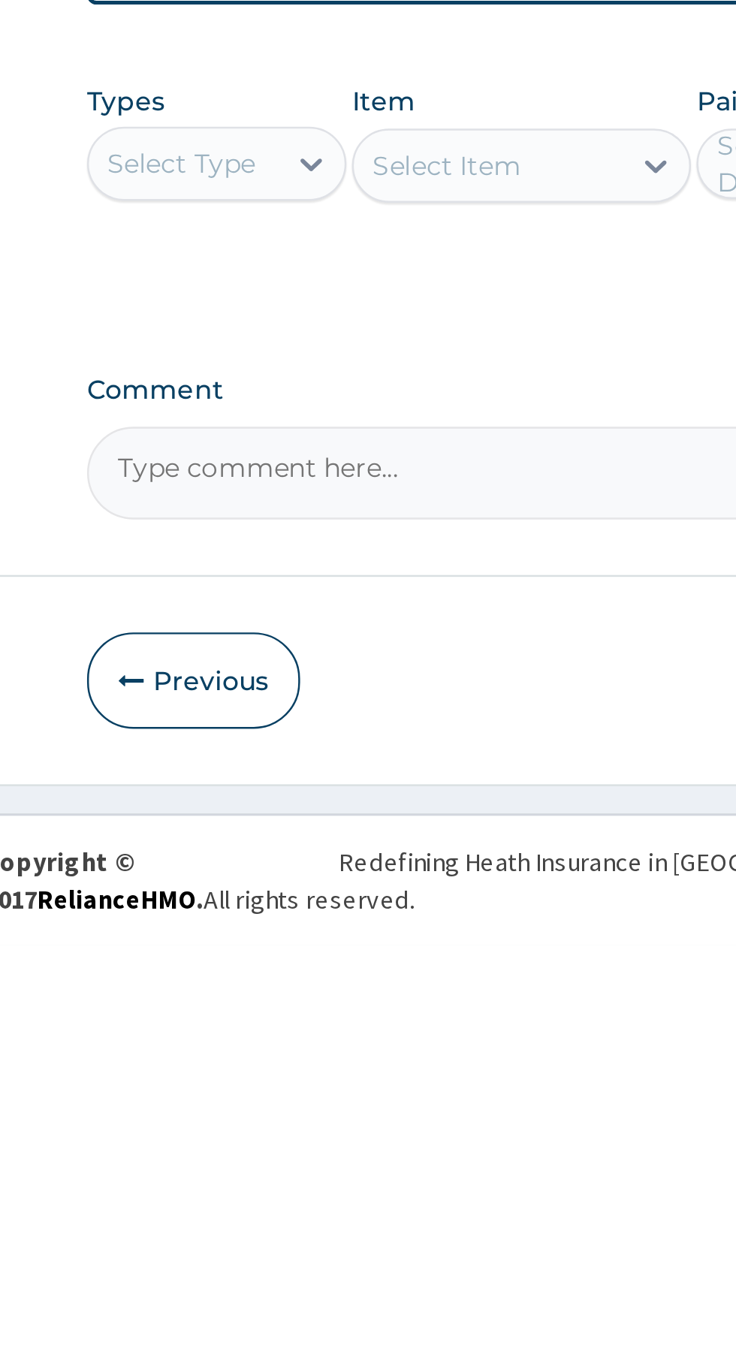
scroll to position [204, 0]
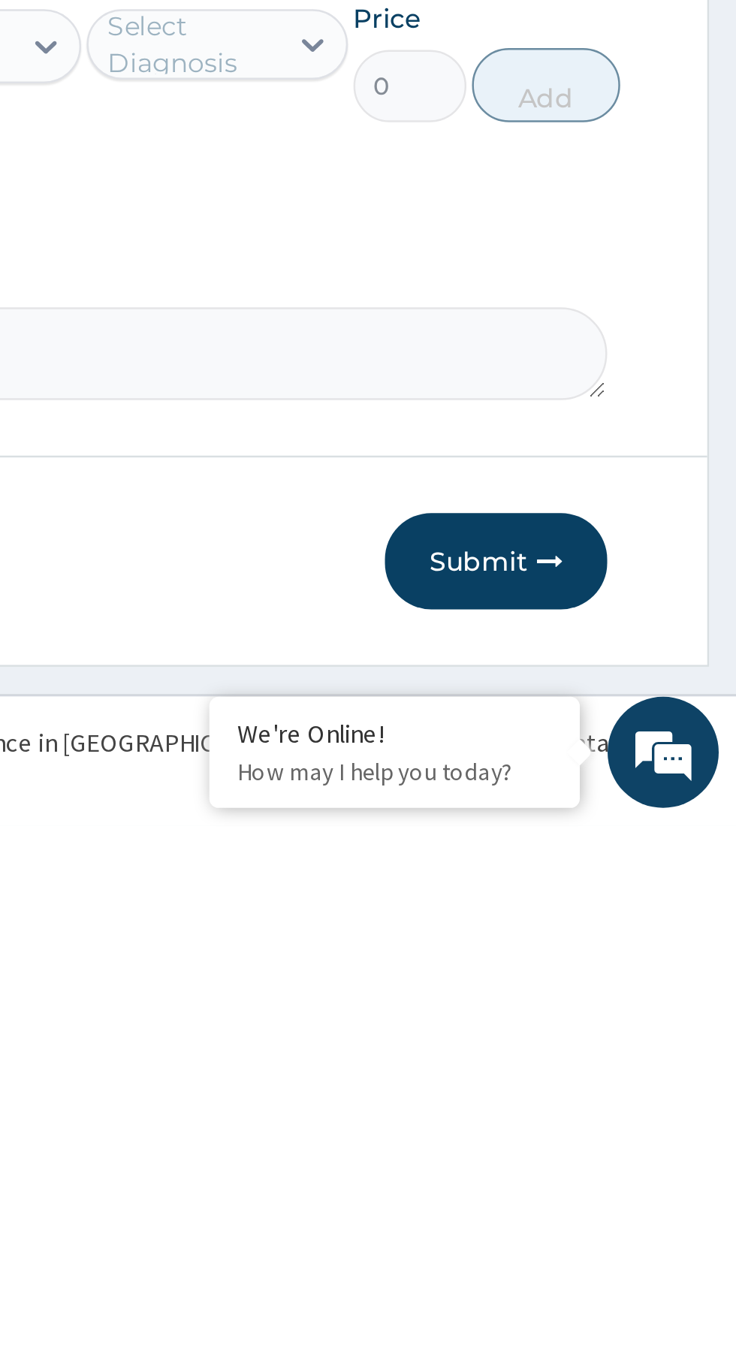
click at [641, 1256] on button "Submit" at bounding box center [638, 1249] width 90 height 39
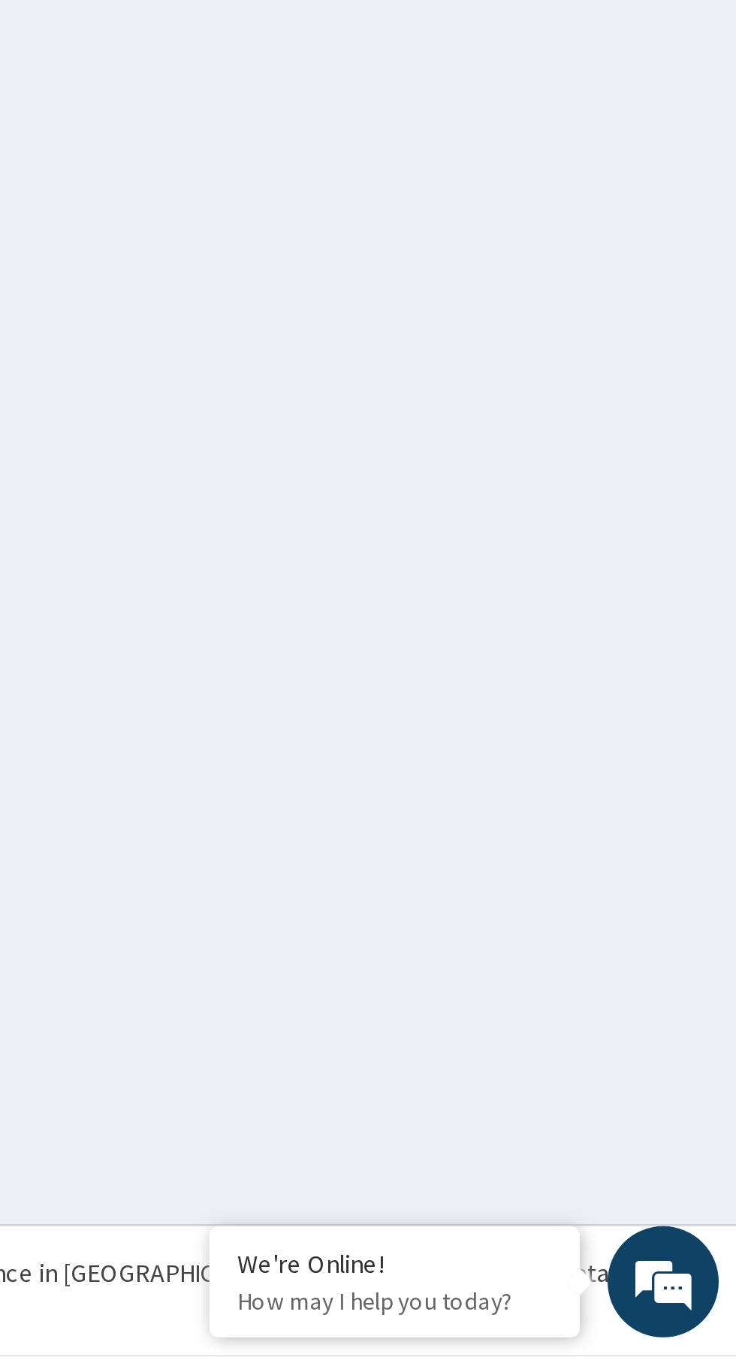
scroll to position [0, 0]
